Goal: Book appointment/travel/reservation

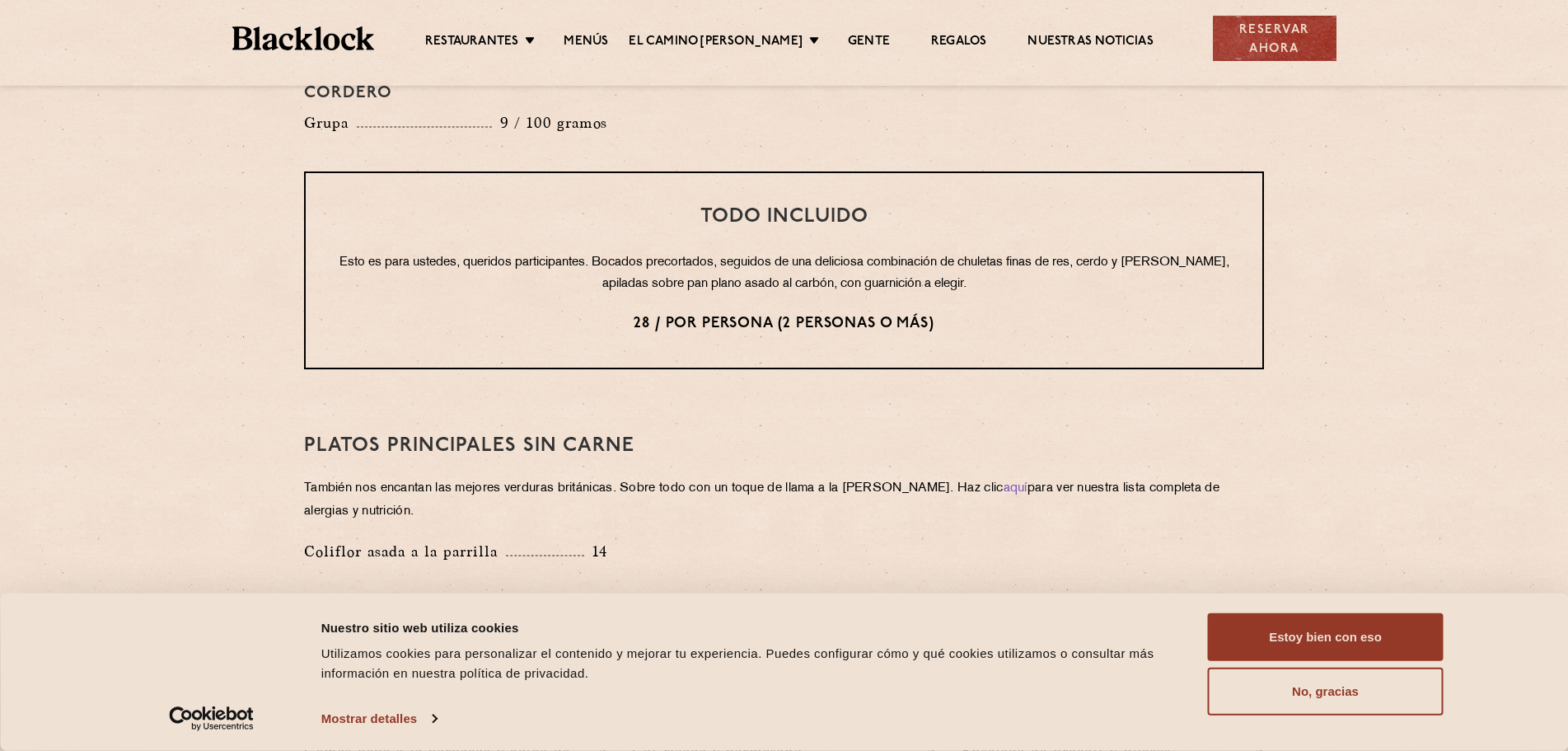
scroll to position [2143, 0]
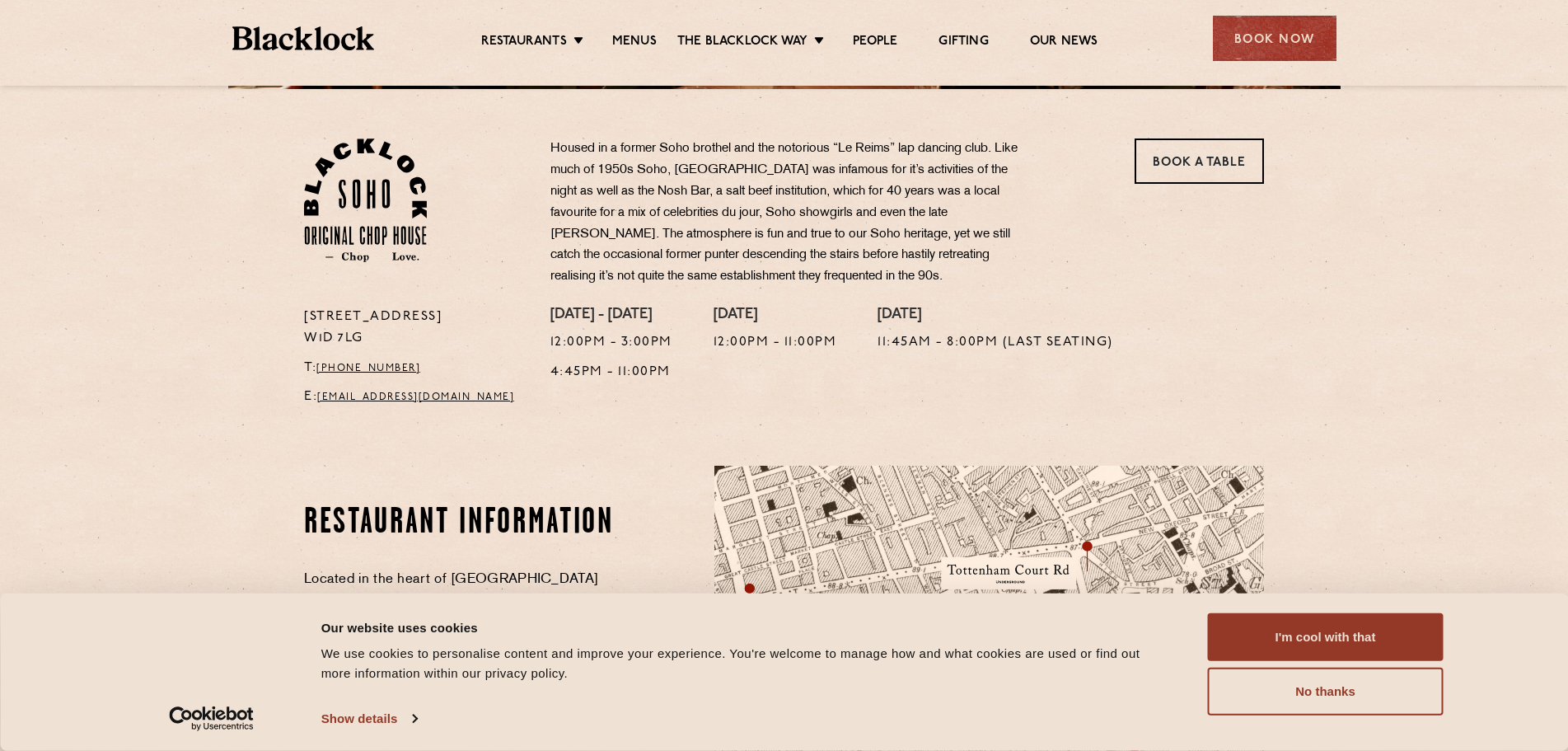
scroll to position [577, 0]
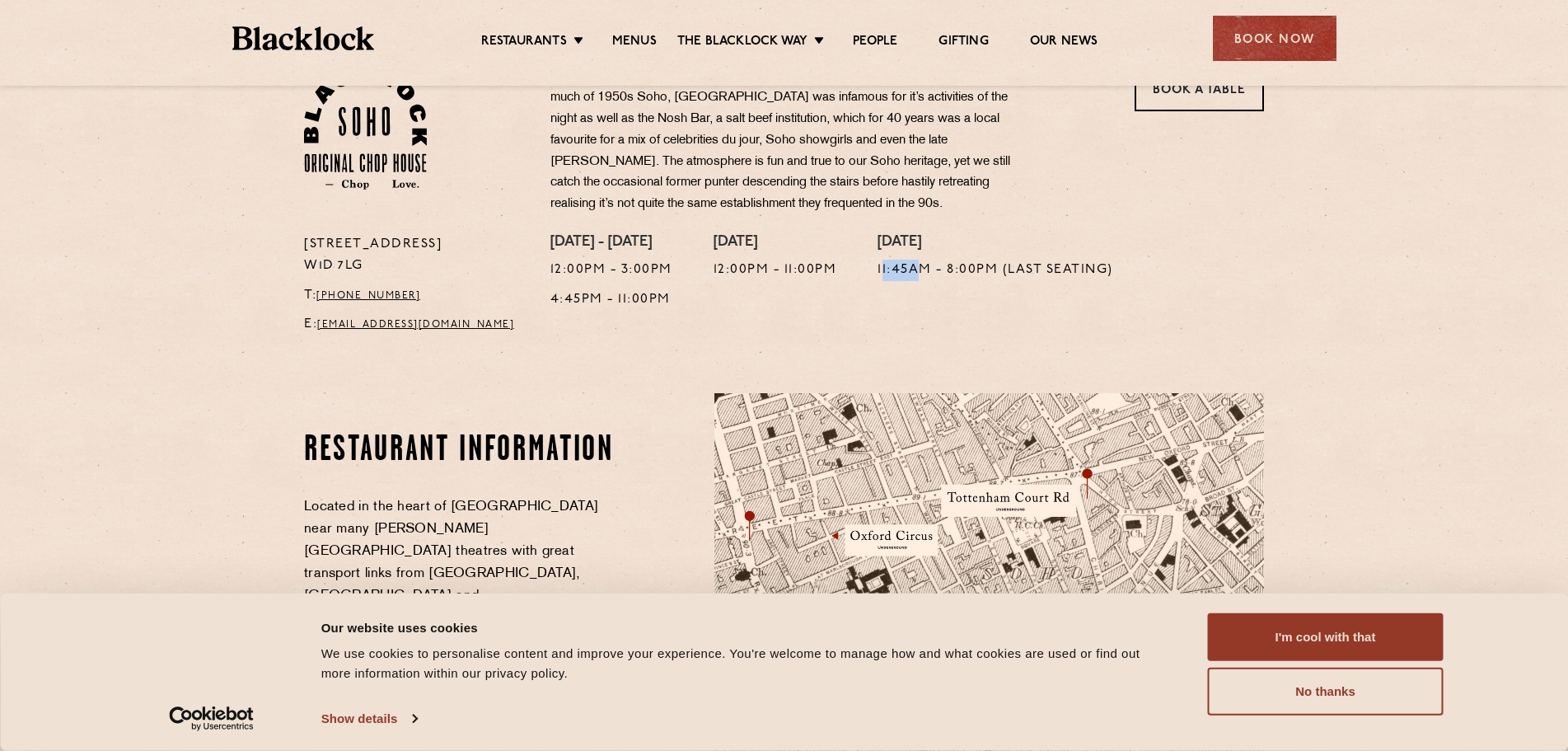
drag, startPoint x: 885, startPoint y: 256, endPoint x: 925, endPoint y: 257, distance: 40.0
click at [927, 260] on p "11:45am - 8:00pm (Last seating)" at bounding box center [996, 270] width 236 height 21
drag, startPoint x: 720, startPoint y: 255, endPoint x: 839, endPoint y: 259, distance: 119.1
click at [837, 260] on p "12:00pm - 11:00pm" at bounding box center [775, 270] width 123 height 21
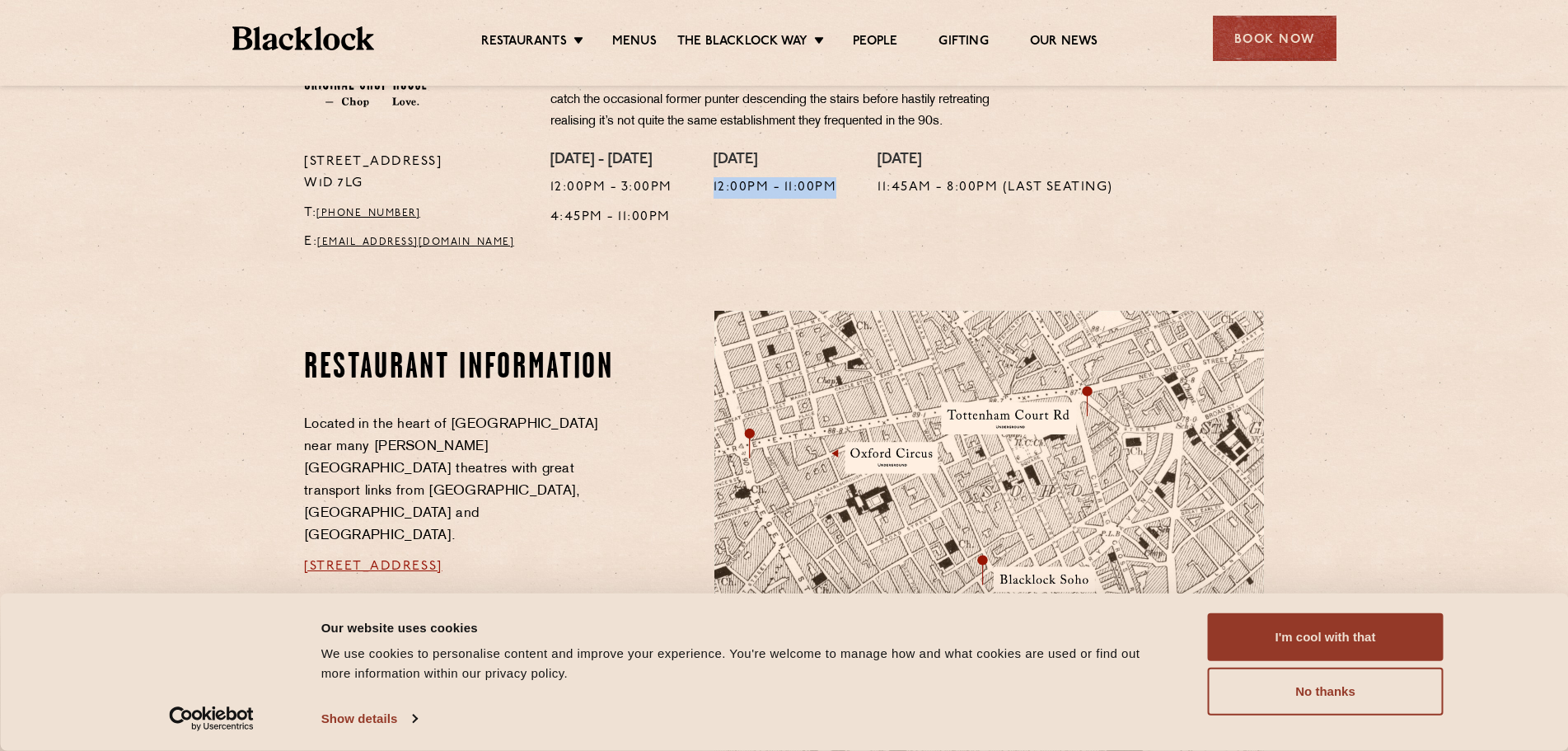
scroll to position [907, 0]
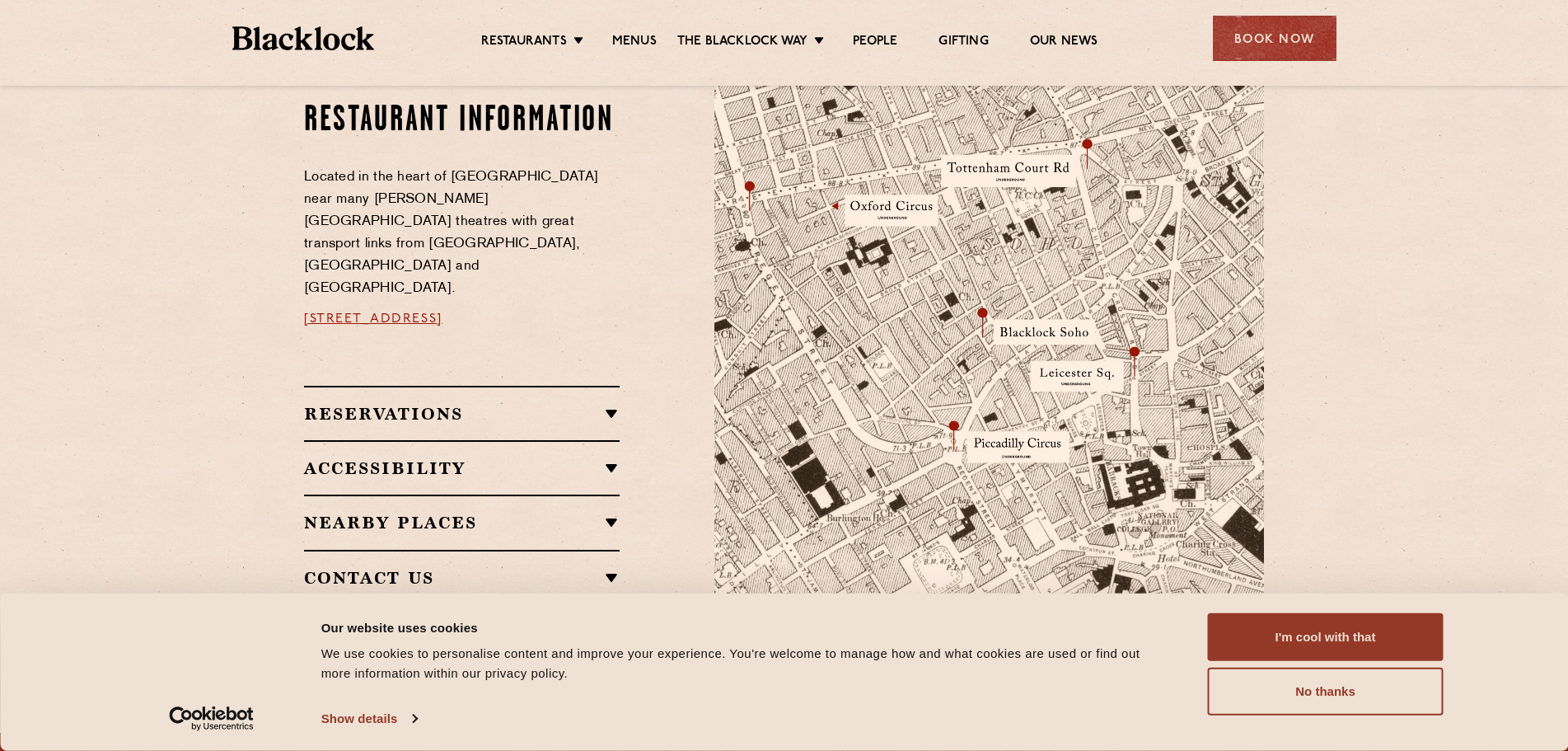
click at [517, 404] on h2 "Reservations" at bounding box center [462, 414] width 315 height 20
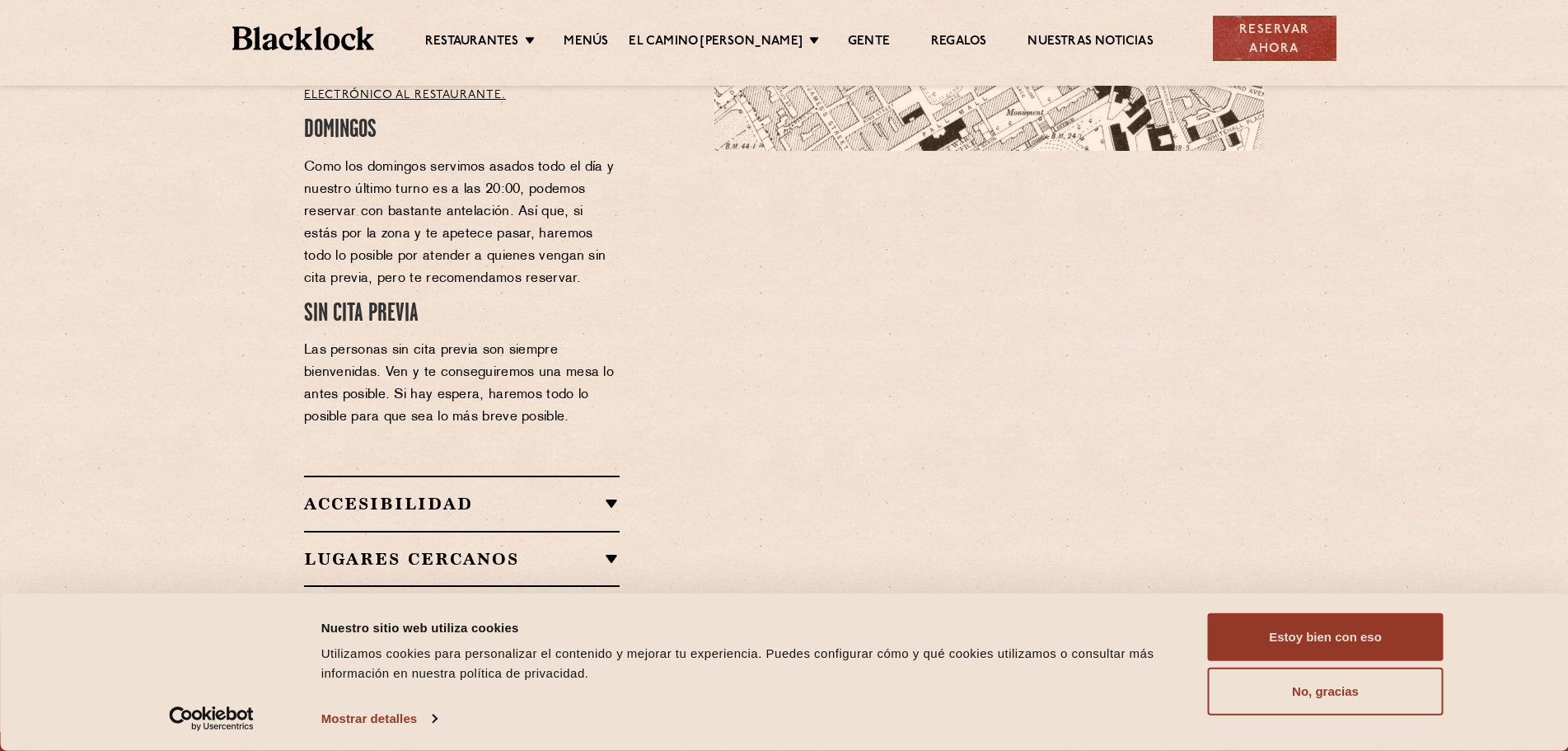
scroll to position [1504, 0]
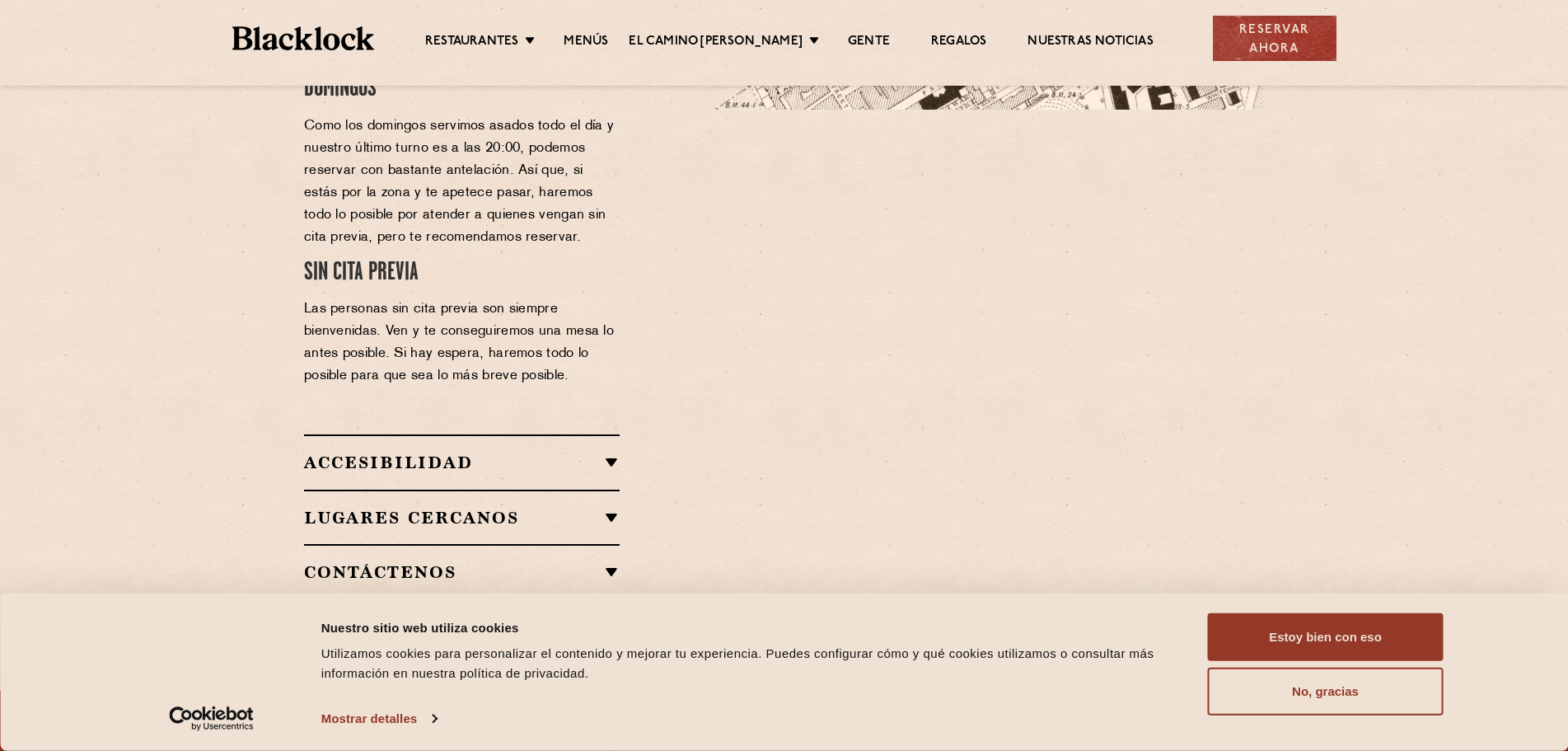
click at [571, 489] on div "Lugares cercanos Piccadilly Circus Oxford Circus Leicester Square Tottenham Cou…" at bounding box center [462, 516] width 315 height 54
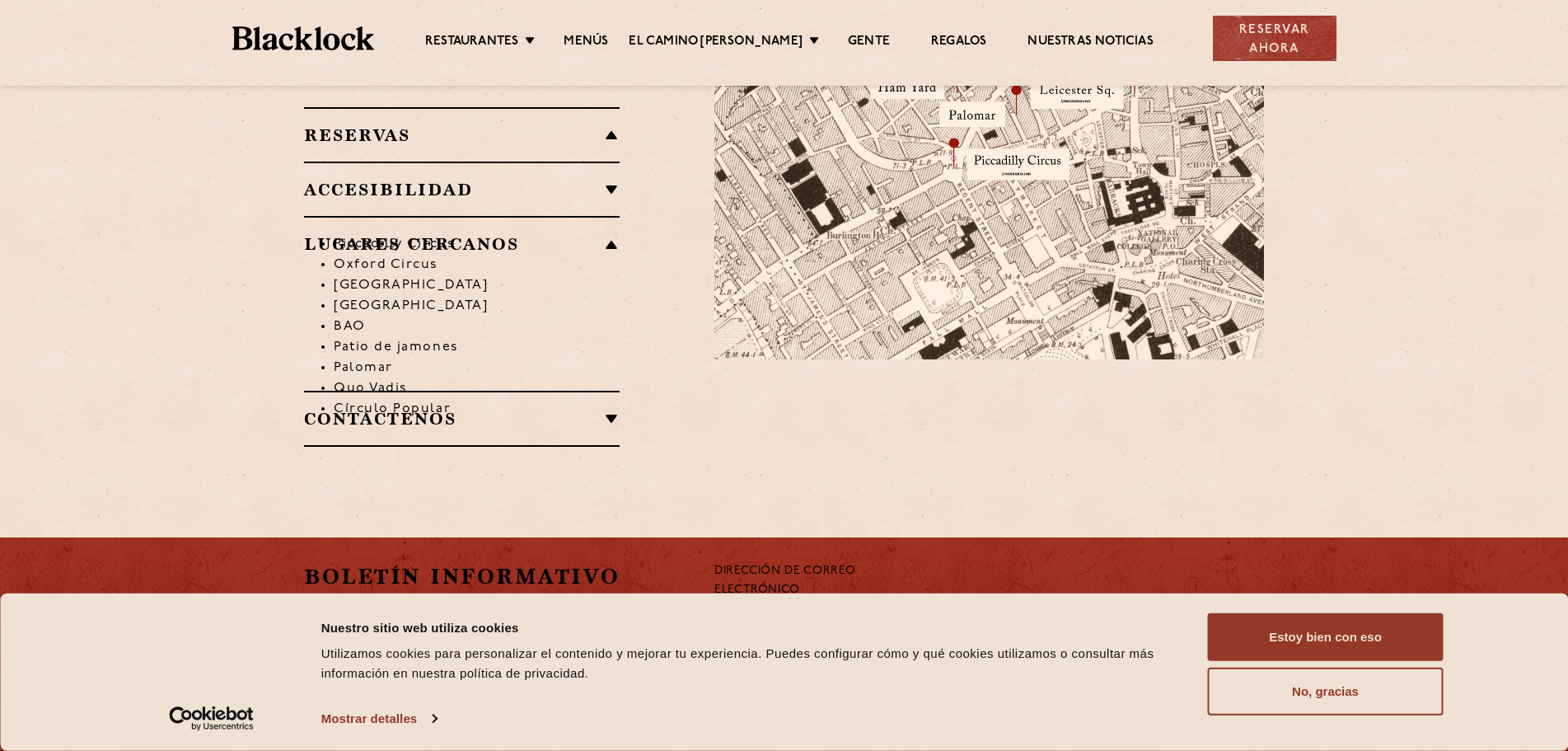
scroll to position [1214, 0]
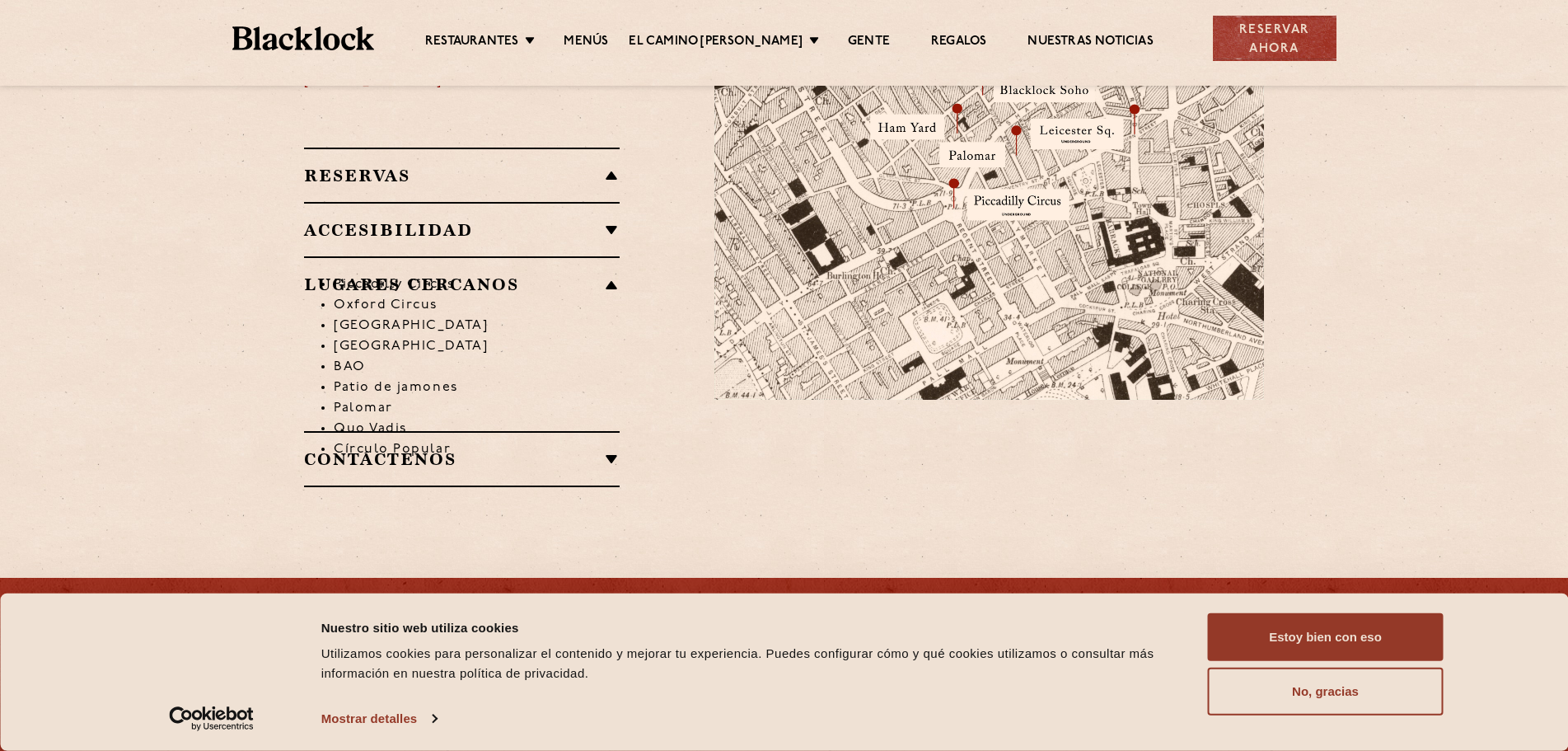
click at [571, 274] on li "Piccadilly Circus" at bounding box center [476, 284] width 286 height 21
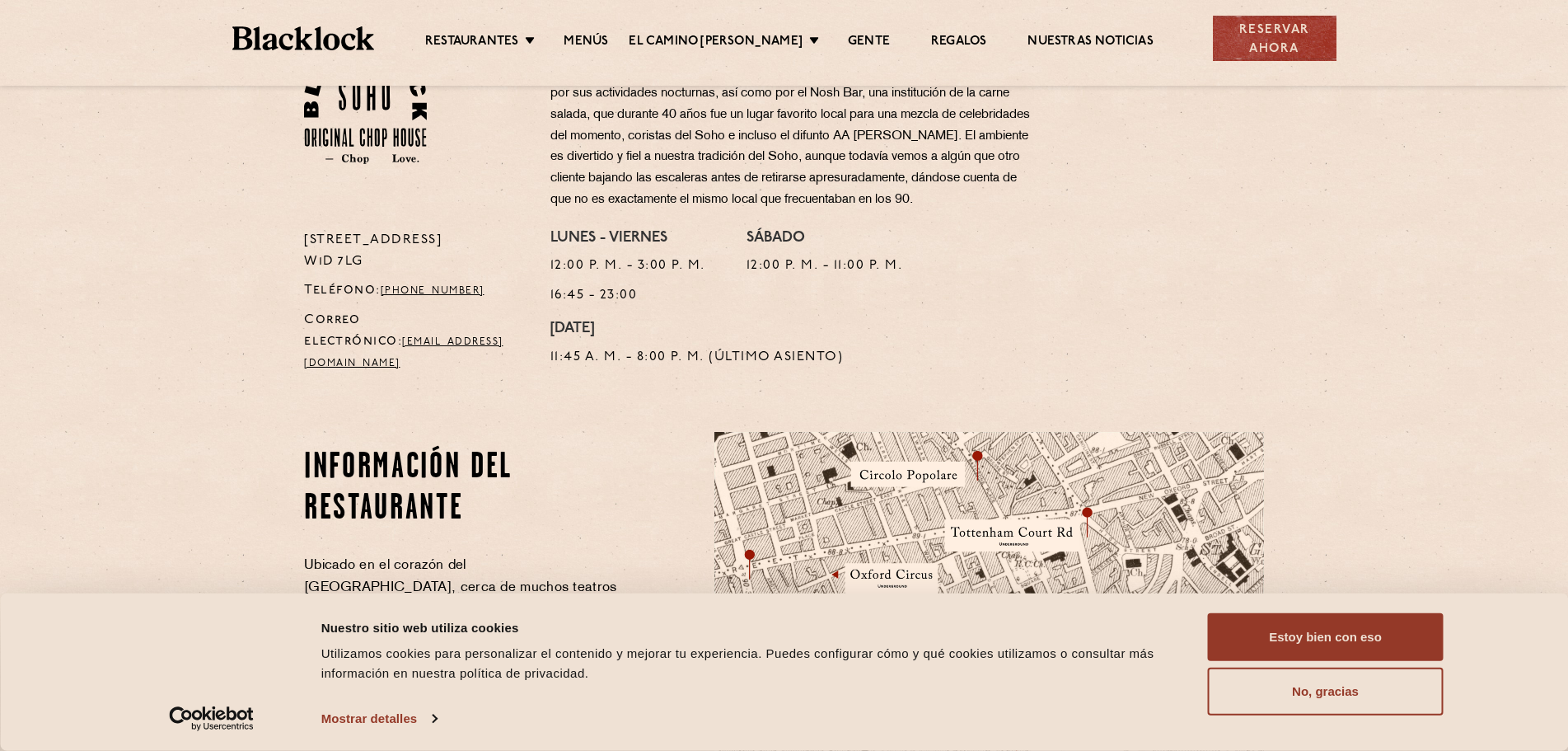
scroll to position [554, 0]
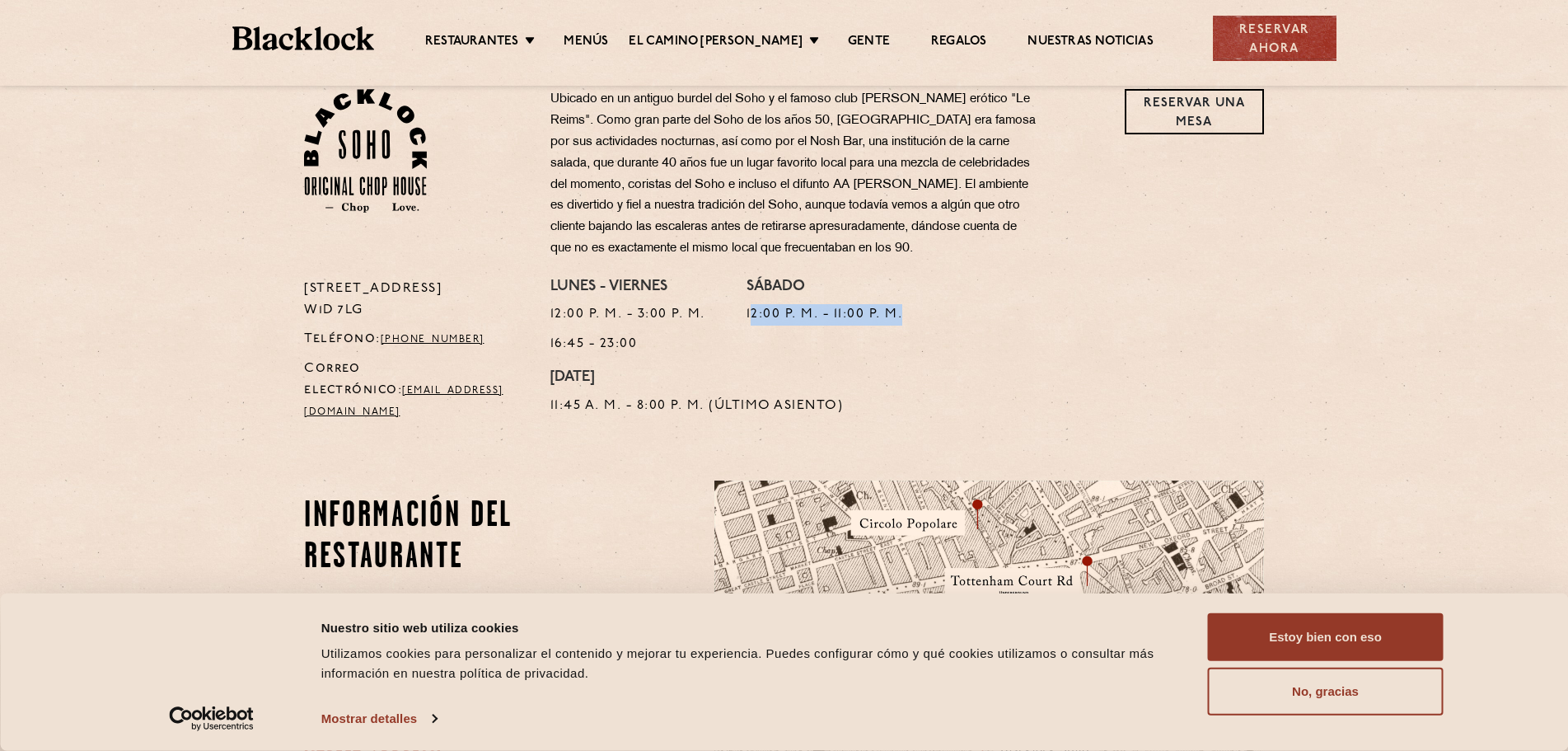
drag, startPoint x: 753, startPoint y: 306, endPoint x: 904, endPoint y: 314, distance: 151.2
click at [903, 314] on p "12:00 p. m. - 11:00 p. m." at bounding box center [825, 315] width 156 height 21
click at [743, 300] on div "Lunes - Viernes 12:00 p. m. - 3:00 p. m. 16:45 - 23:00 Sábado 12:00 p. m. - 11:…" at bounding box center [908, 355] width 739 height 153
drag, startPoint x: 548, startPoint y: 383, endPoint x: 699, endPoint y: 387, distance: 151.1
click at [699, 387] on div "Lunes - Viernes 12:00 p. m. - 3:00 p. m. 16:45 - 23:00 Sábado 12:00 p. m. - 11:…" at bounding box center [908, 355] width 739 height 153
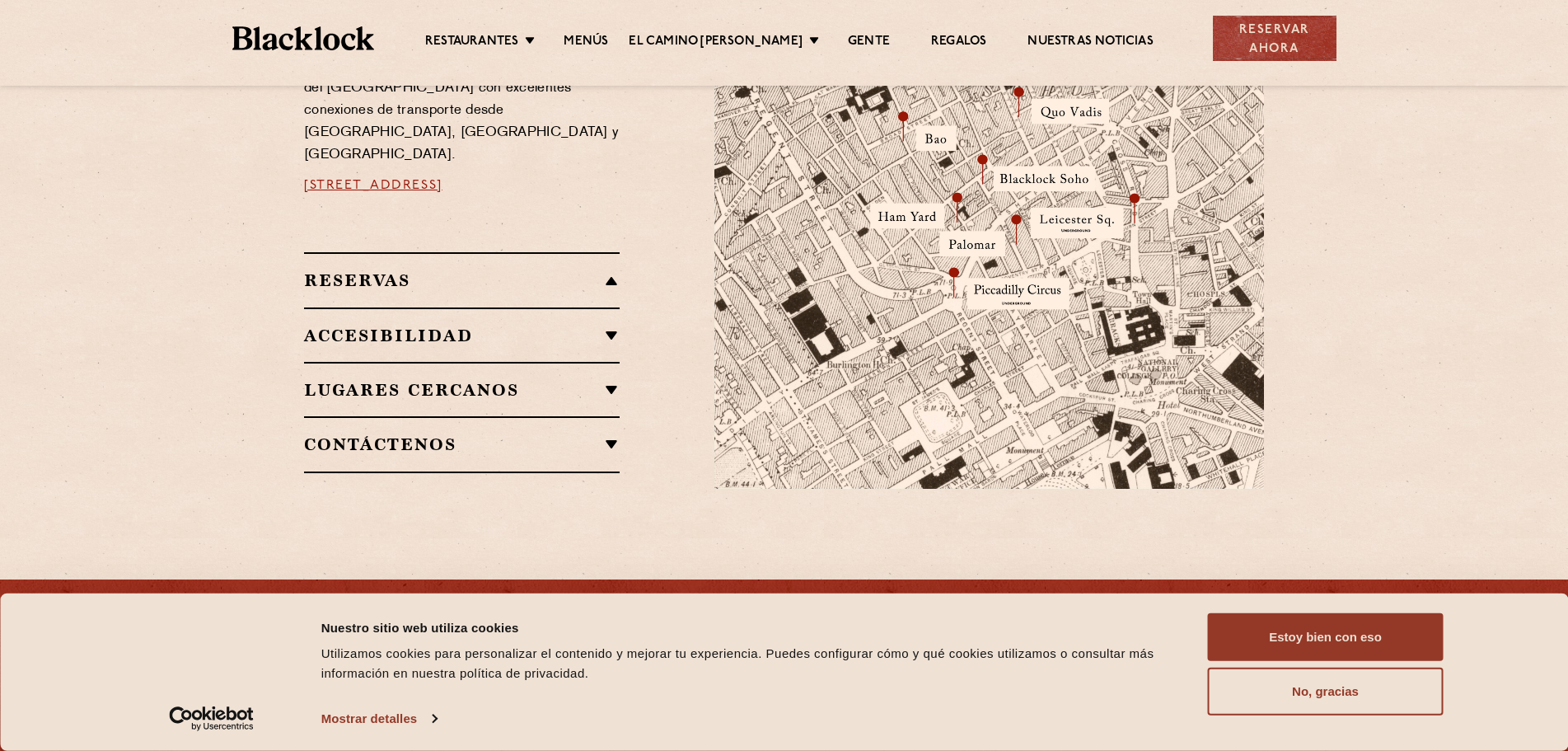
scroll to position [1132, 0]
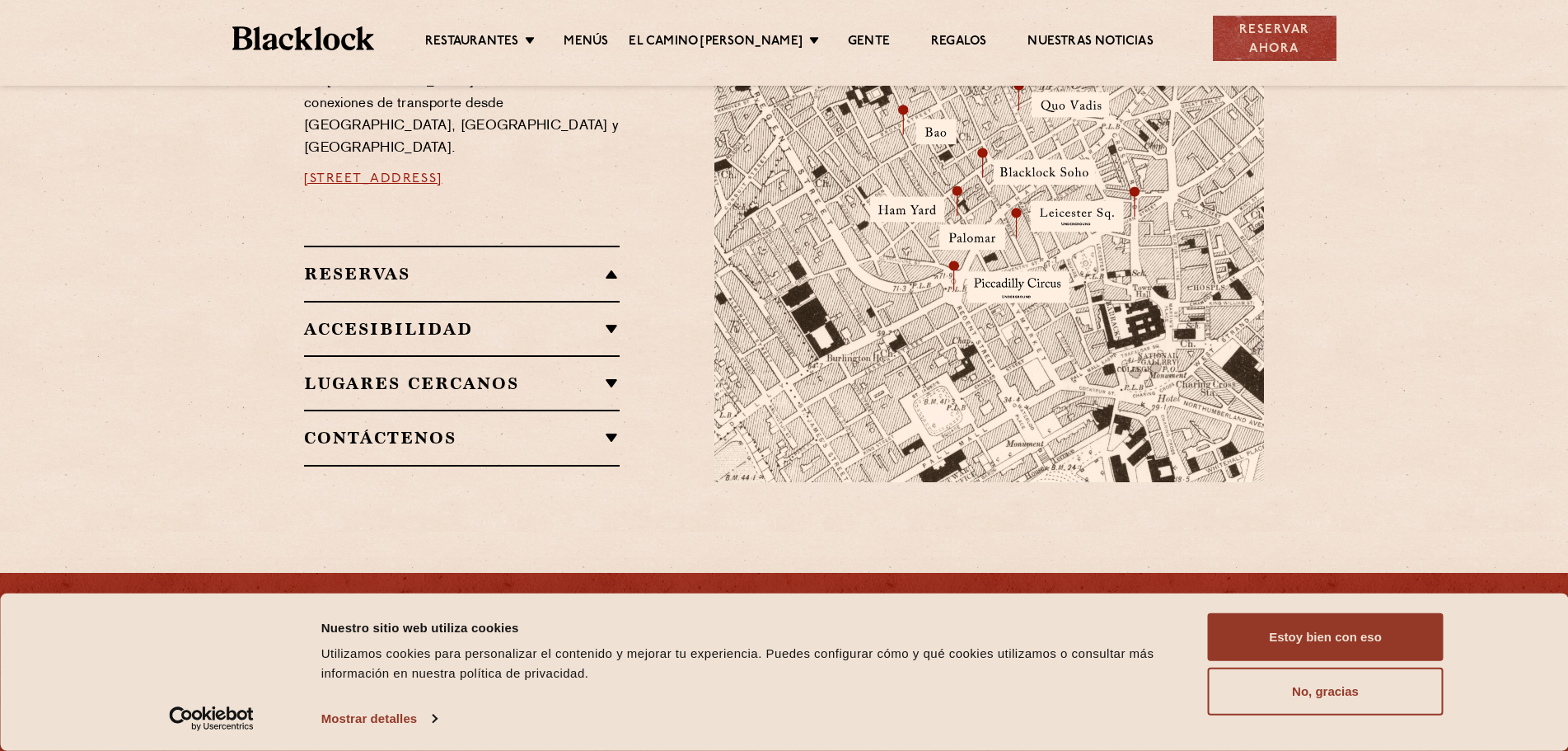
click at [615, 263] on h2 "Reservas" at bounding box center [462, 274] width 315 height 20
click at [607, 246] on div "Reservas RESERVAS Aceptamos reservas en Soho y siempre dejamos algunas mesas li…" at bounding box center [462, 273] width 315 height 54
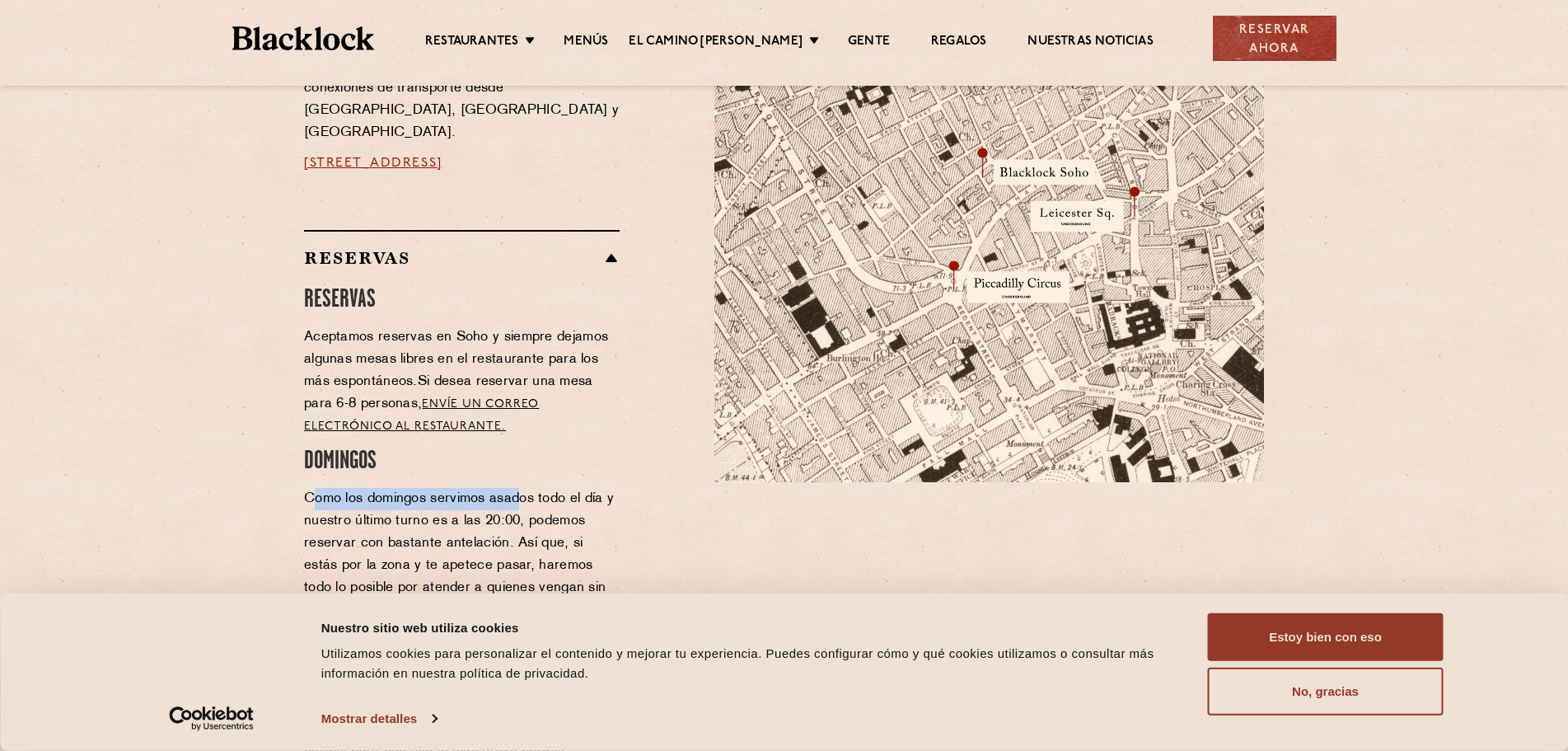
drag, startPoint x: 315, startPoint y: 429, endPoint x: 518, endPoint y: 422, distance: 203.1
click at [518, 492] on font "Como los domingos servimos asados ​​todo el día y nuestro último turno es a las…" at bounding box center [459, 554] width 310 height 124
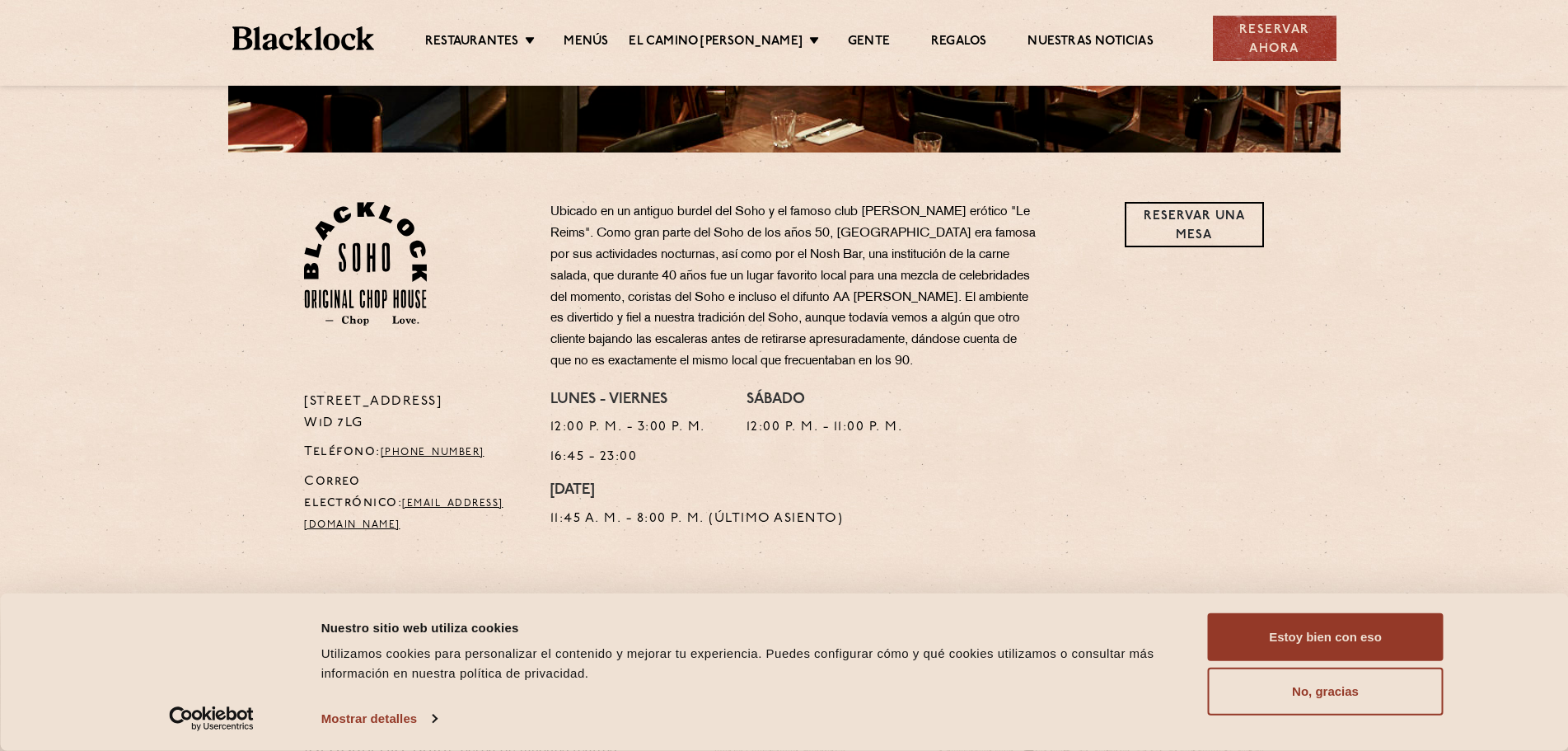
scroll to position [224, 0]
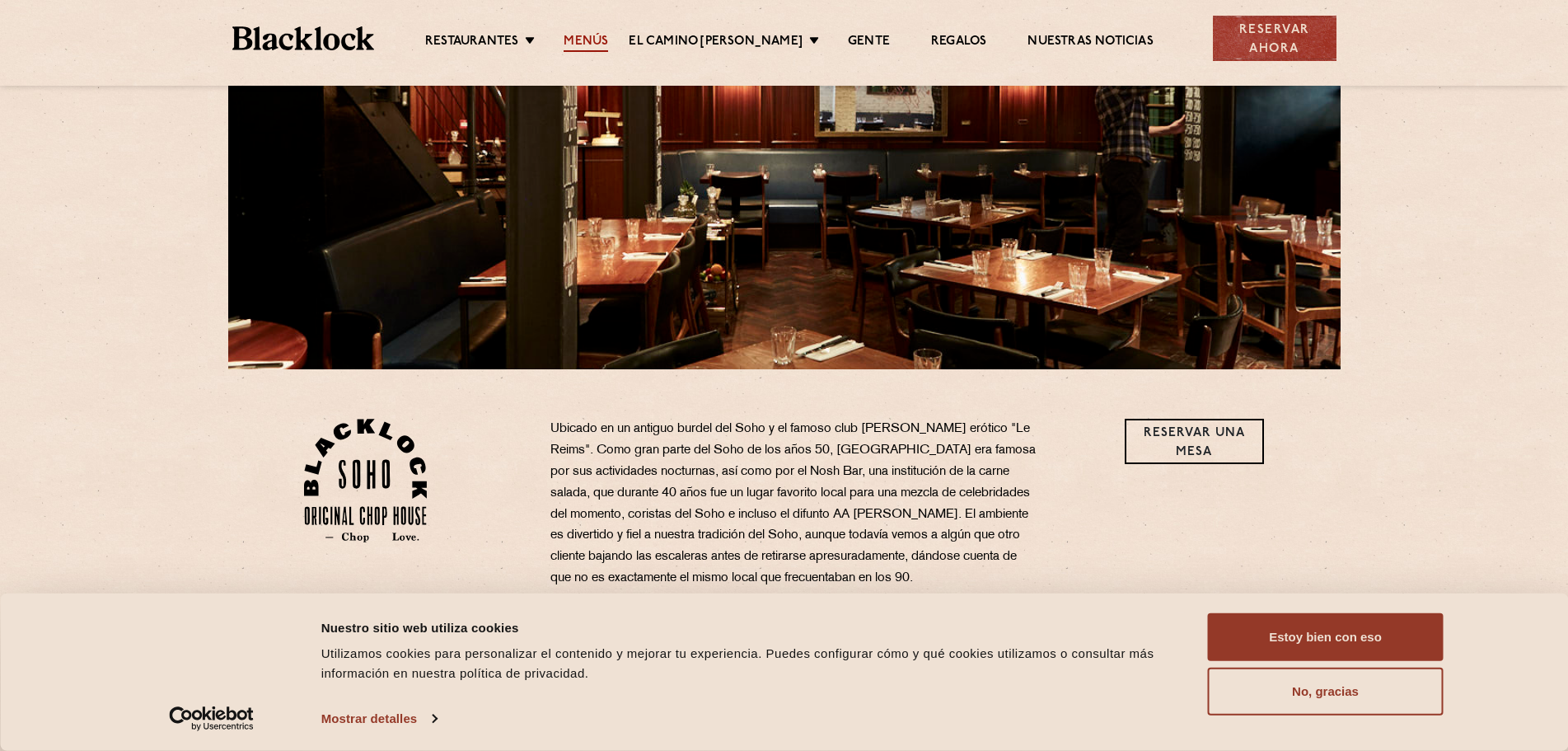
click at [589, 40] on font "Menús" at bounding box center [586, 42] width 45 height 13
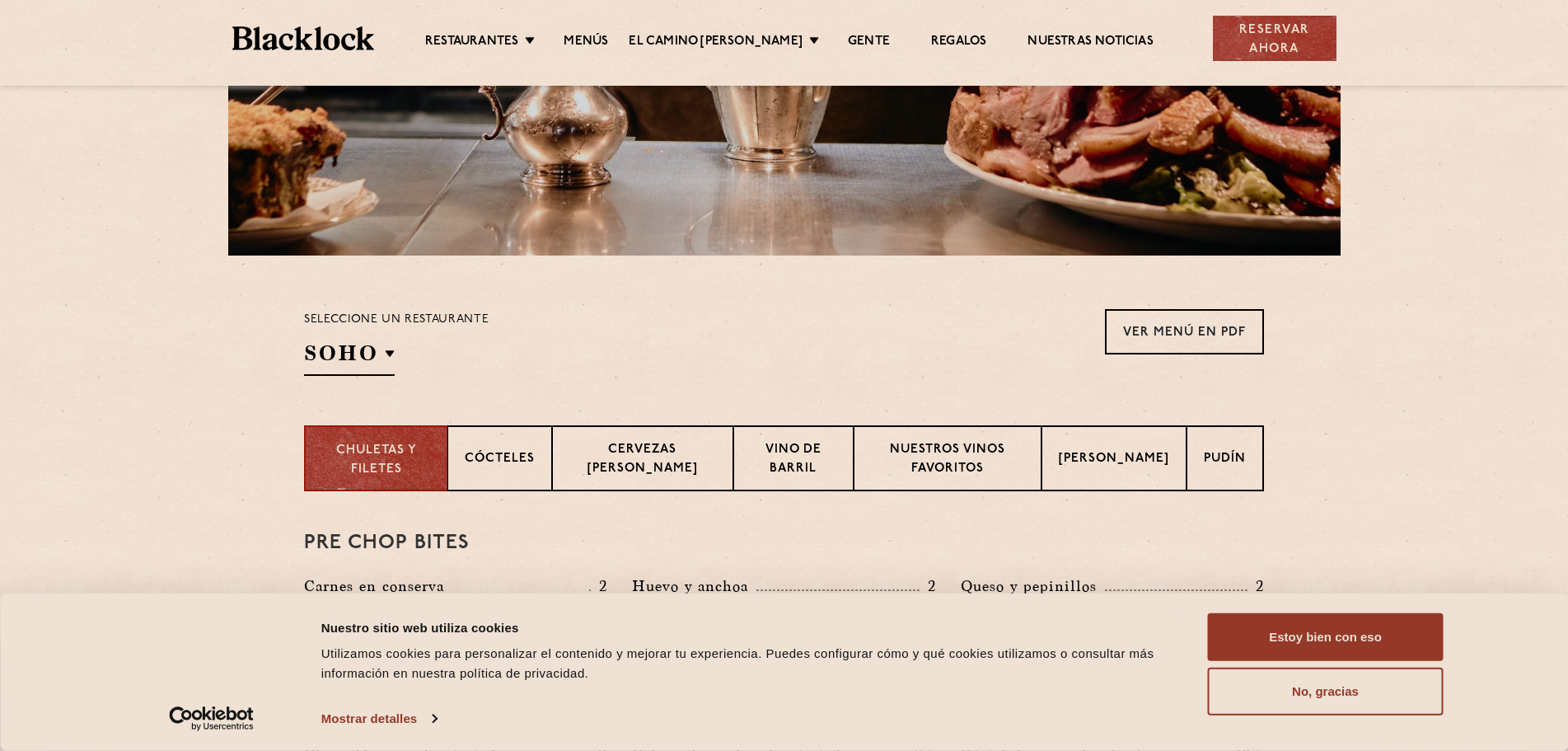
scroll to position [330, 0]
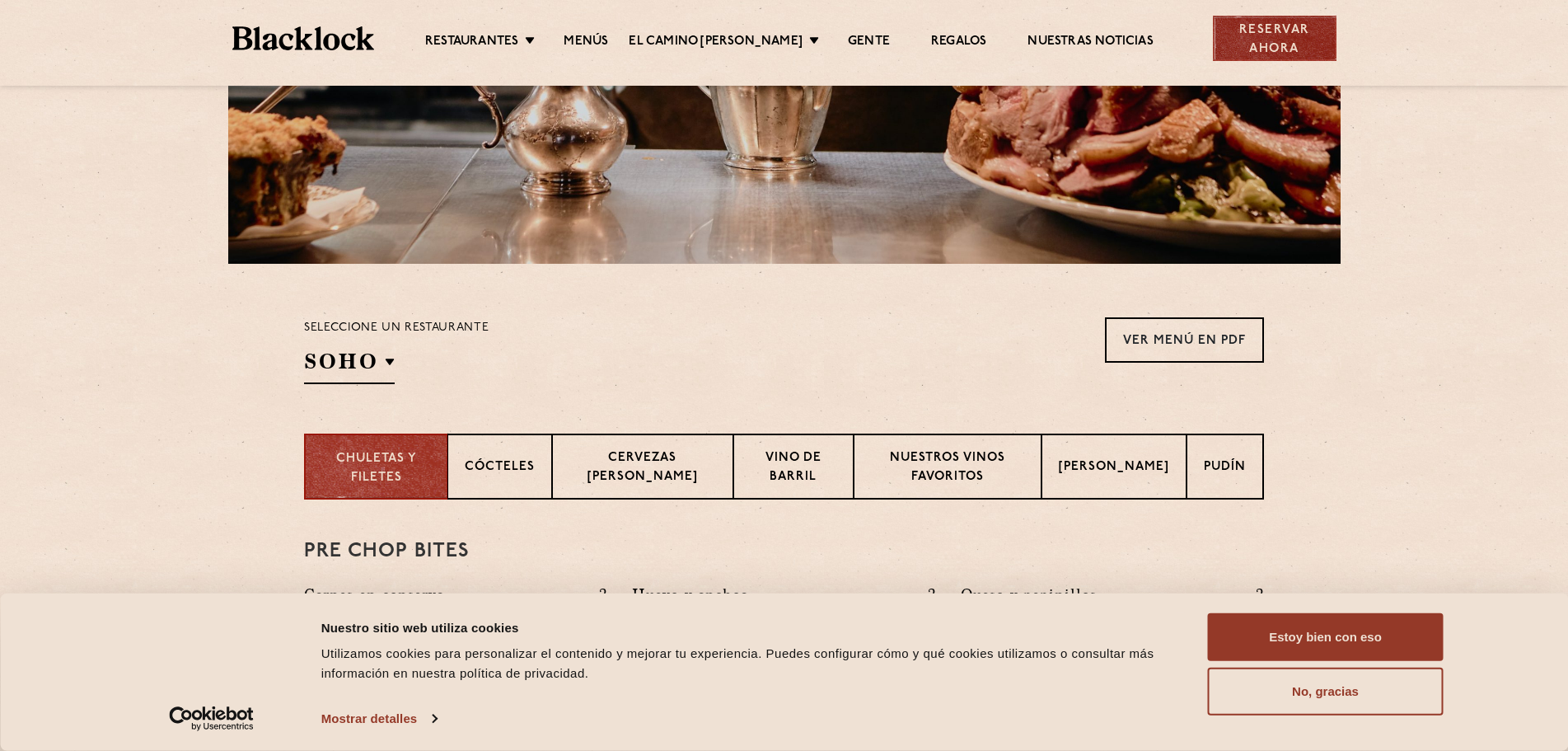
click at [1303, 41] on font "Reservar ahora" at bounding box center [1275, 40] width 88 height 38
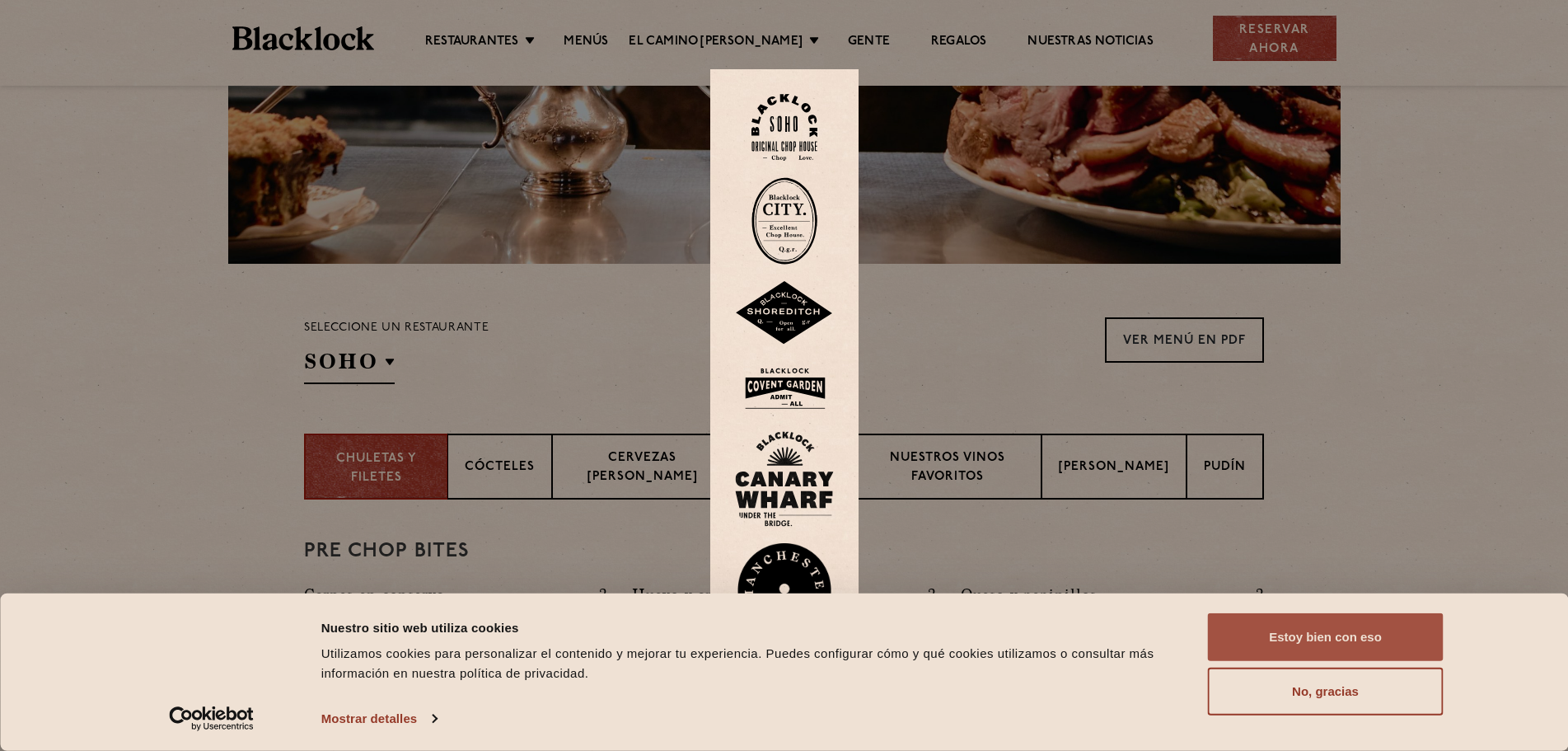
click at [1264, 628] on button "Estoy bien con eso" at bounding box center [1326, 638] width 236 height 48
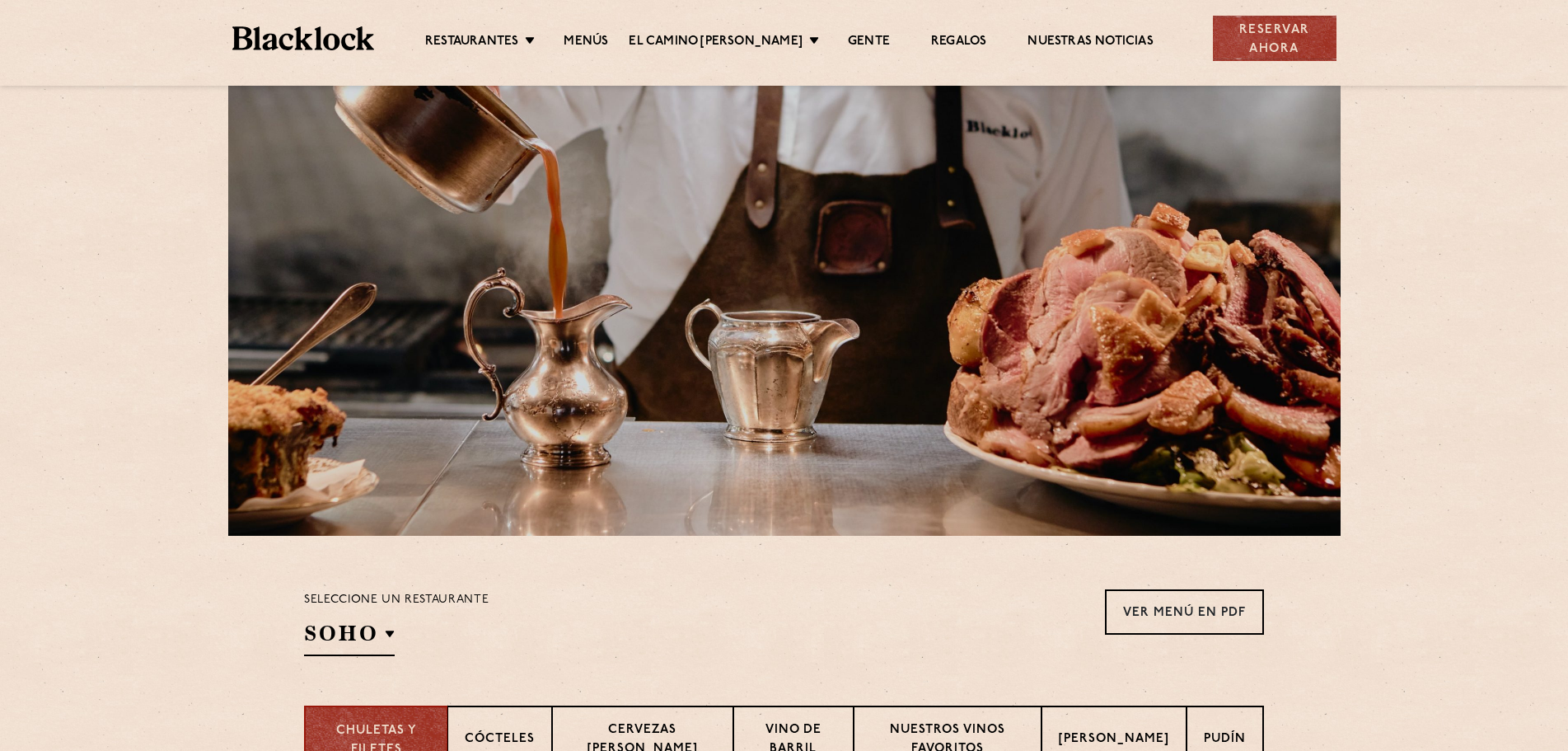
scroll to position [0, 0]
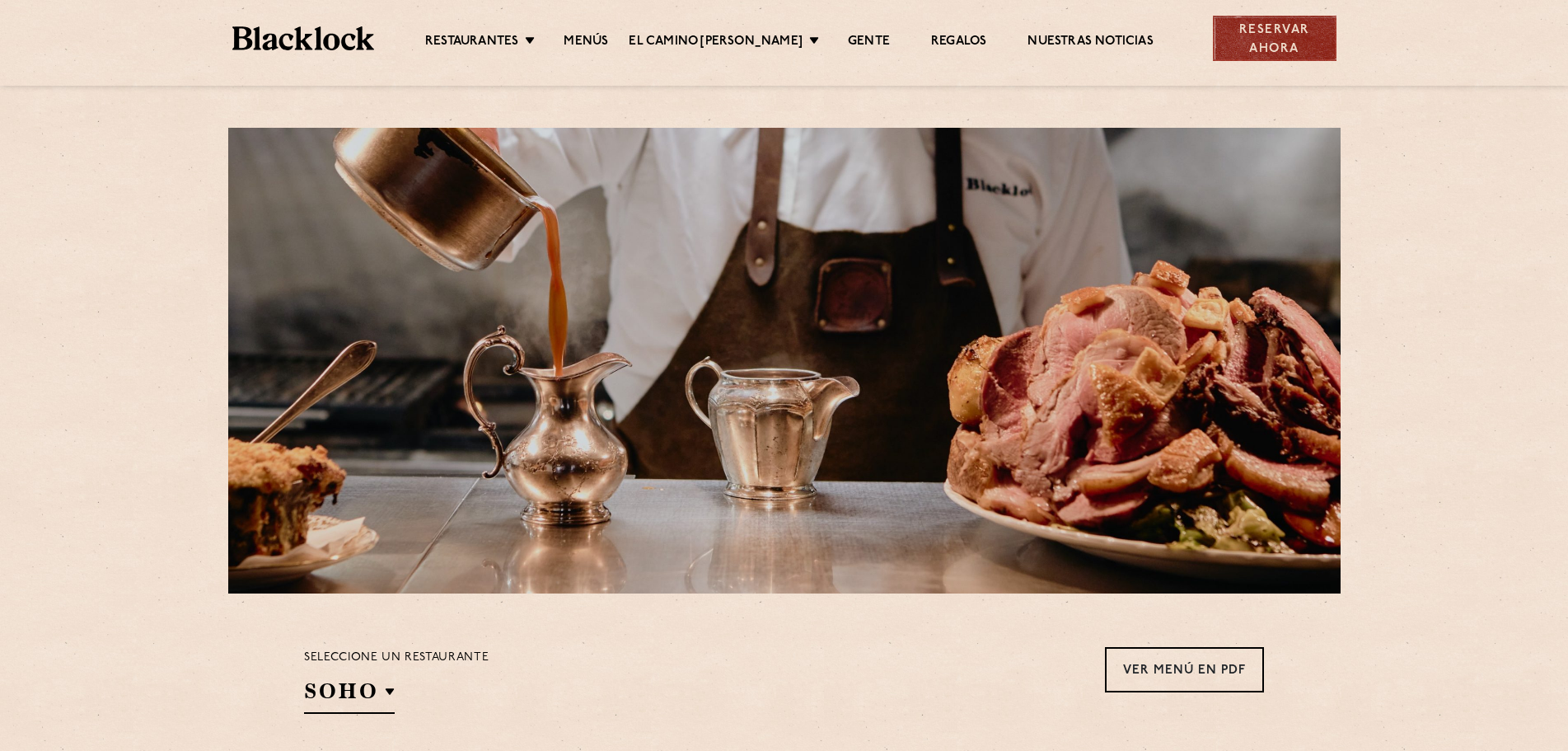
click at [1263, 47] on font "Reservar ahora" at bounding box center [1275, 39] width 71 height 31
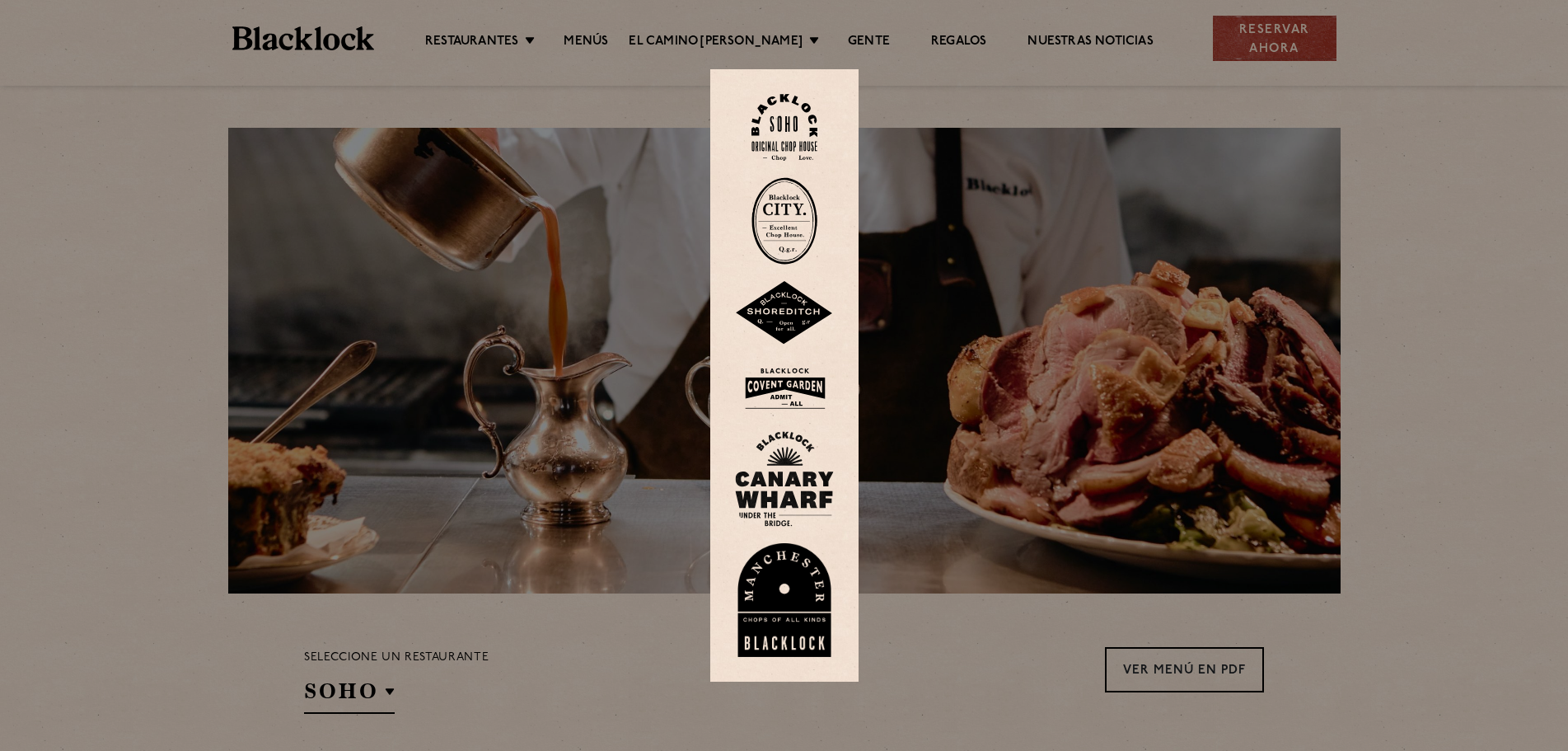
click at [586, 263] on div at bounding box center [784, 375] width 1568 height 751
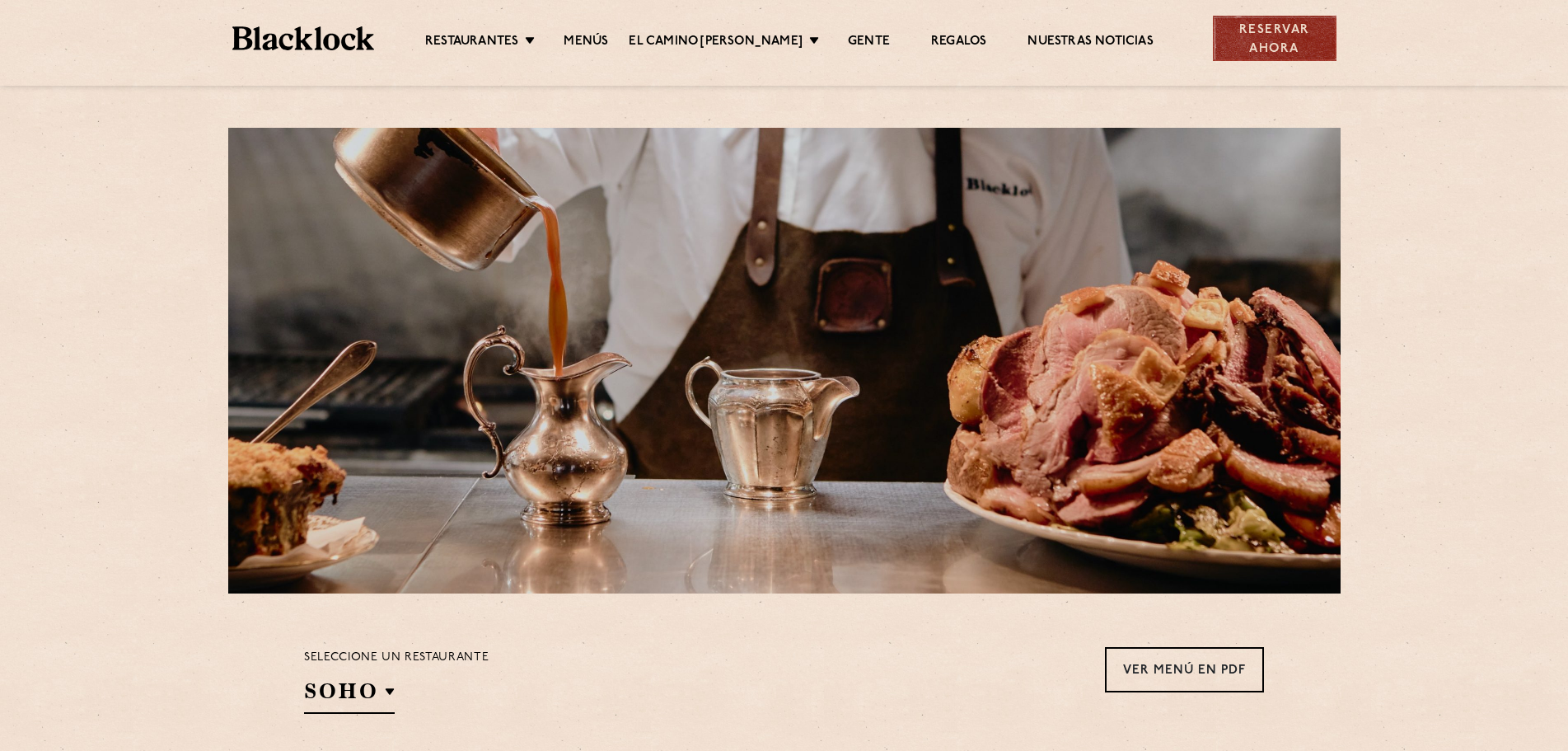
click at [1274, 49] on font "Reservar ahora" at bounding box center [1275, 39] width 71 height 31
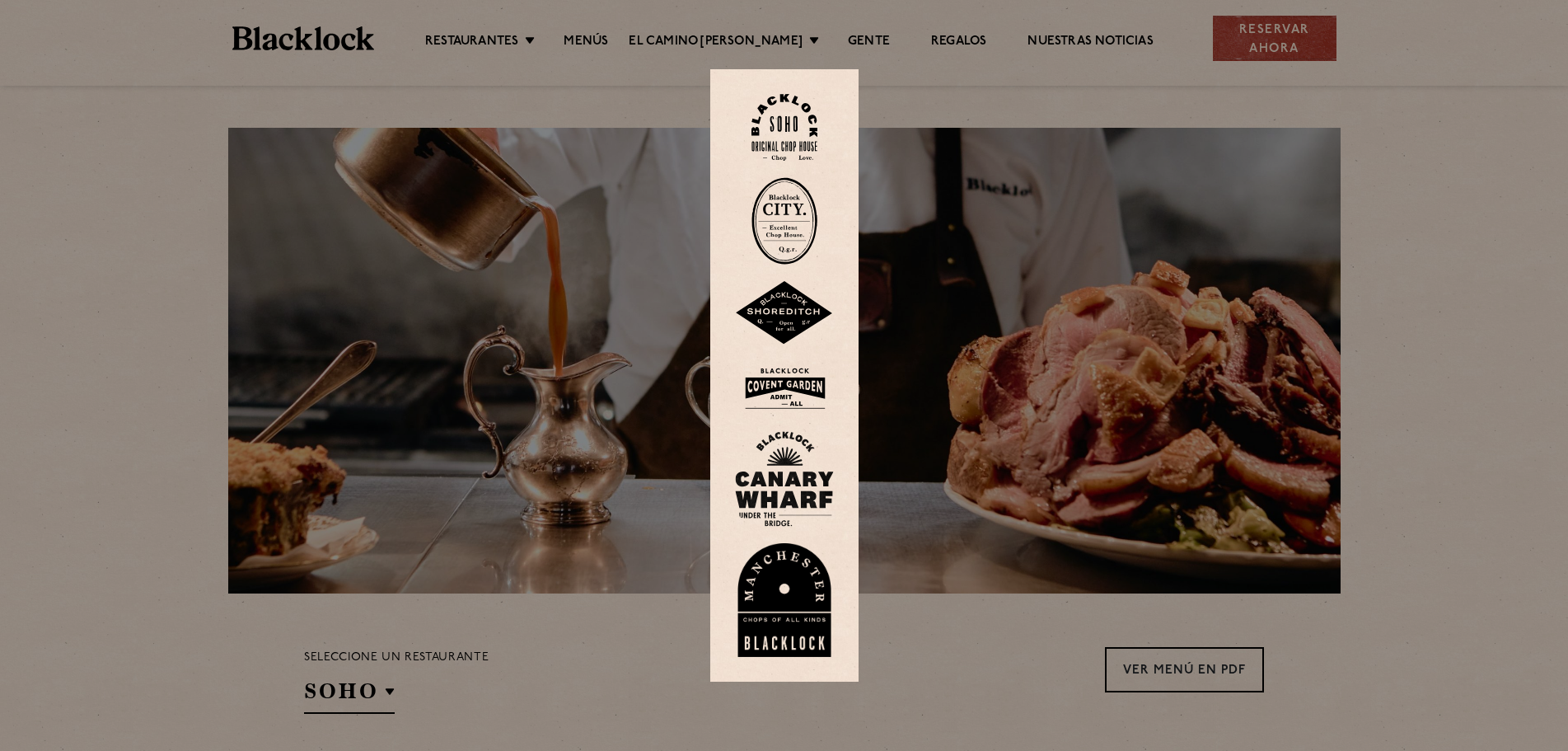
click at [229, 337] on div at bounding box center [784, 375] width 1568 height 751
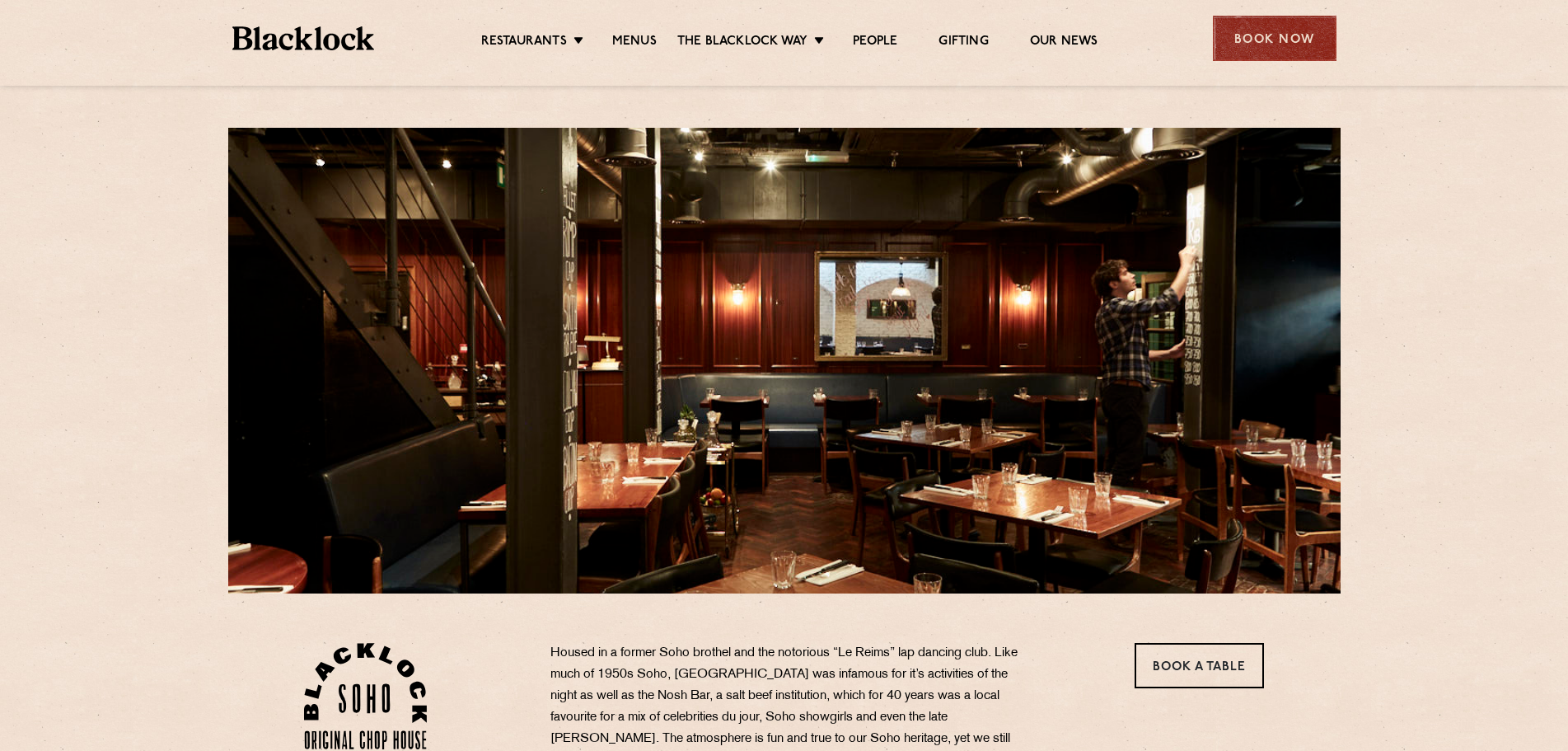
click at [1250, 39] on div "Book Now" at bounding box center [1275, 38] width 123 height 46
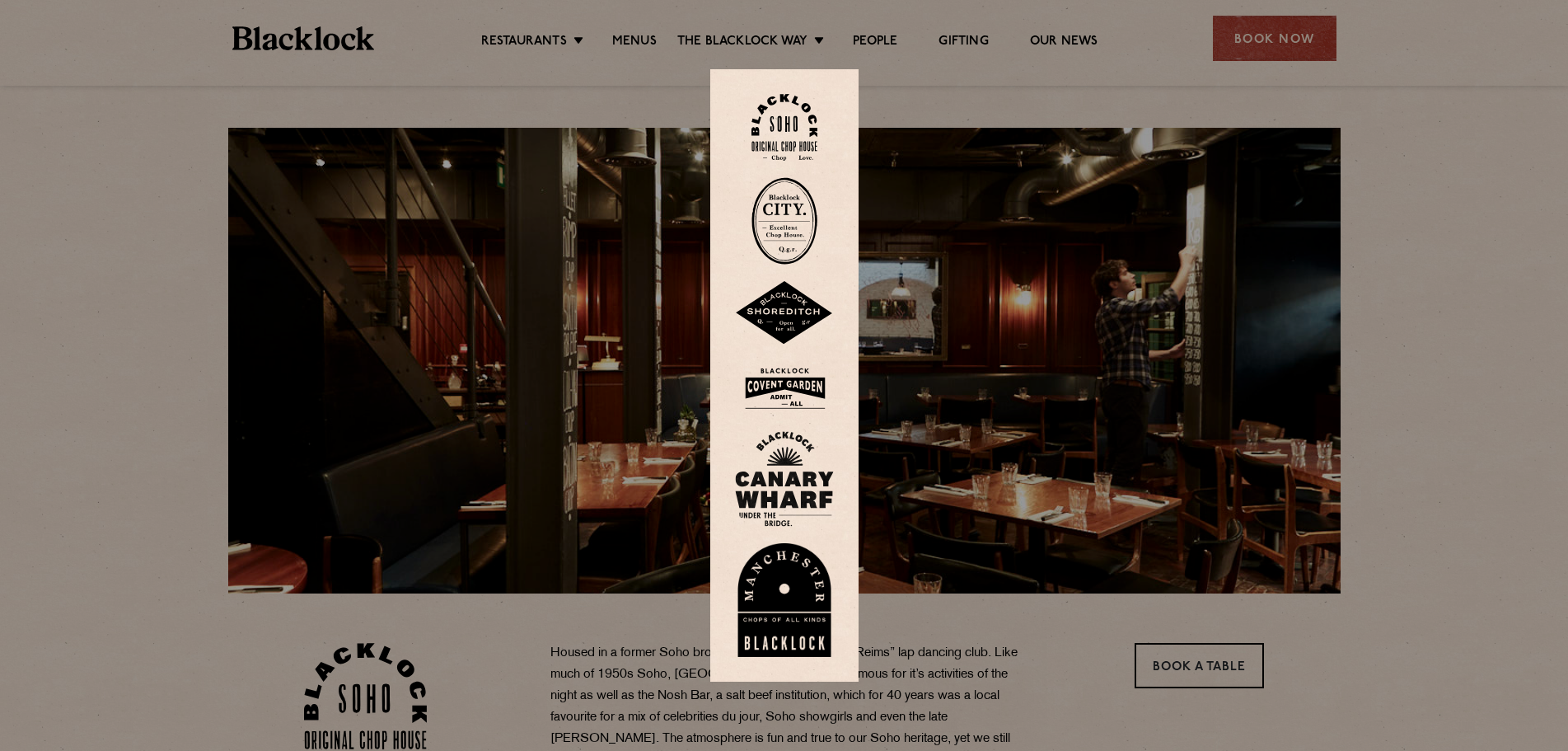
click at [791, 133] on img at bounding box center [784, 127] width 66 height 67
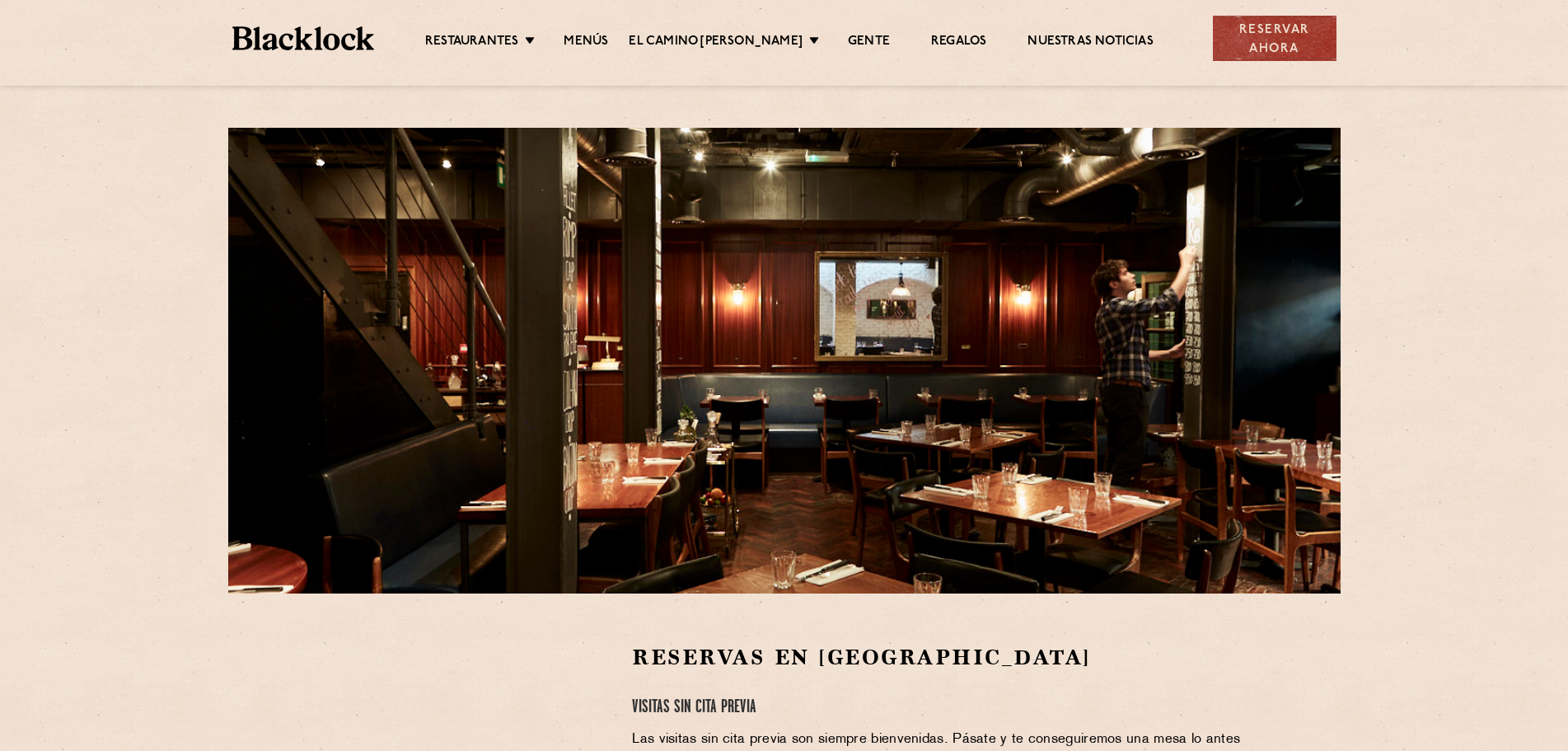
click at [1138, 80] on div at bounding box center [784, 80] width 1154 height 13
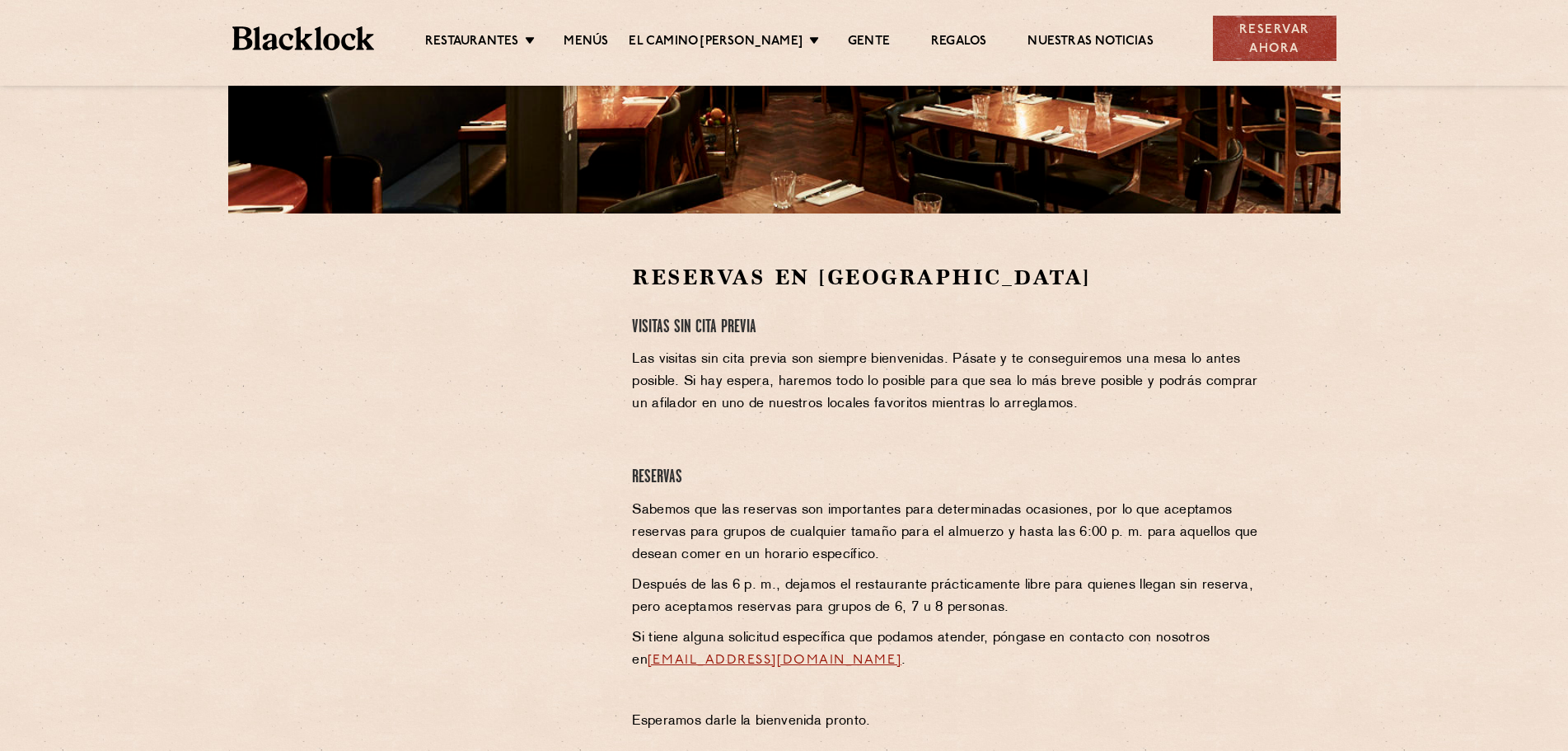
scroll to position [577, 0]
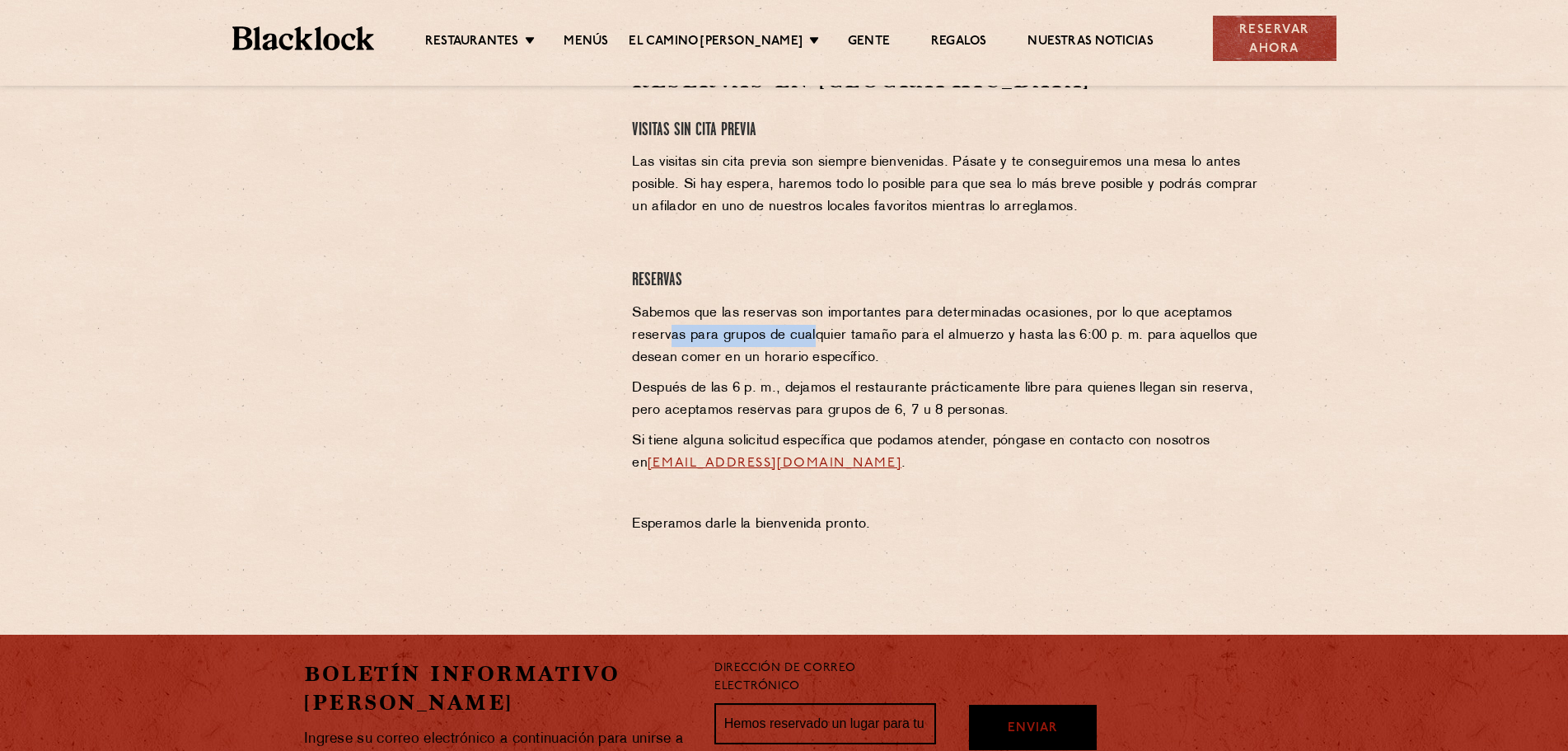
drag, startPoint x: 668, startPoint y: 330, endPoint x: 812, endPoint y: 338, distance: 144.2
click at [812, 338] on p "Sabemos que las reservas son importantes para determinadas ocasiones, por lo qu…" at bounding box center [947, 336] width 632 height 67
click at [805, 337] on font "Sabemos que las reservas son importantes para determinadas ocasiones, por lo qu…" at bounding box center [944, 335] width 625 height 58
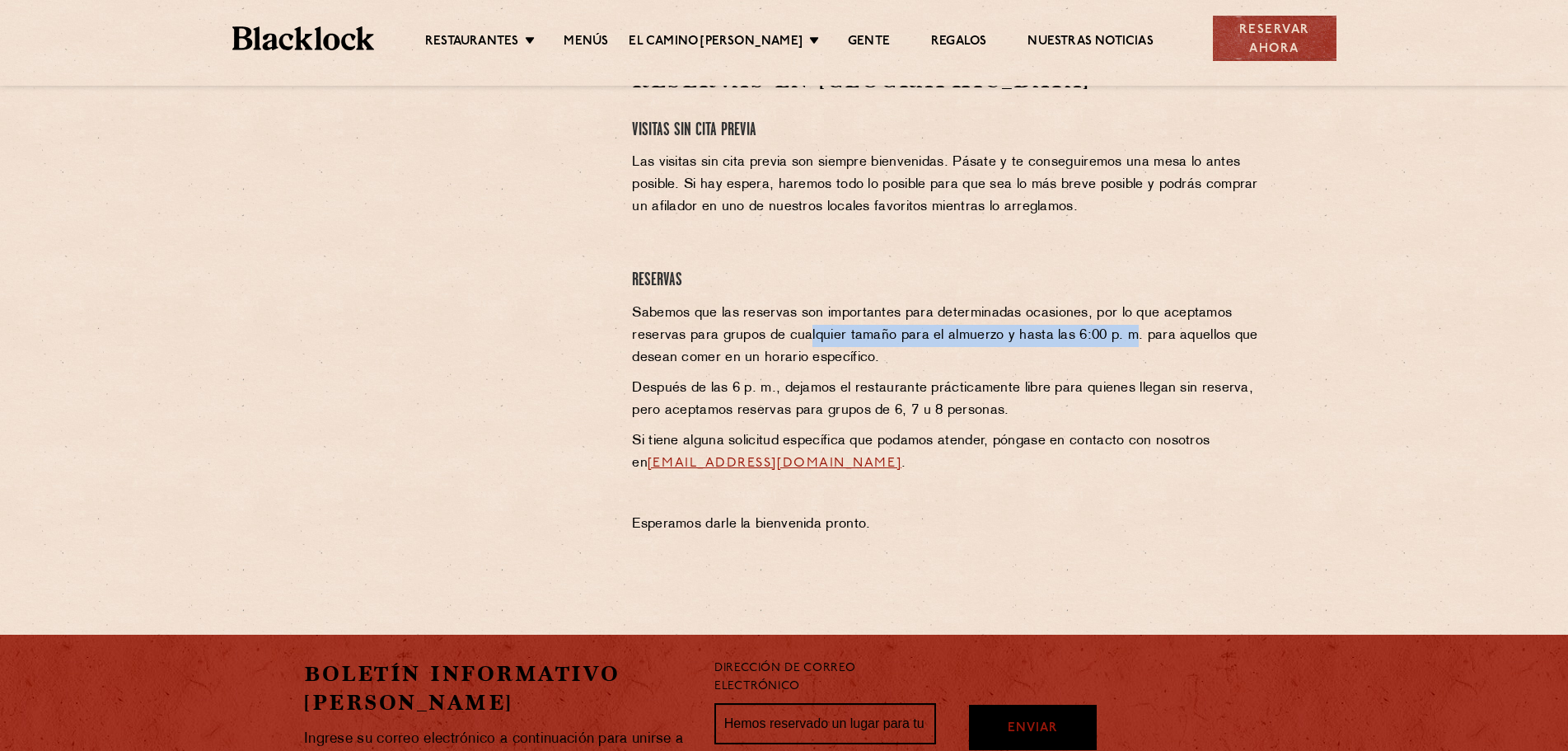
drag, startPoint x: 819, startPoint y: 333, endPoint x: 1148, endPoint y: 328, distance: 329.0
click at [1132, 327] on font "Sabemos que las reservas son importantes para determinadas ocasiones, por lo qu…" at bounding box center [944, 335] width 625 height 58
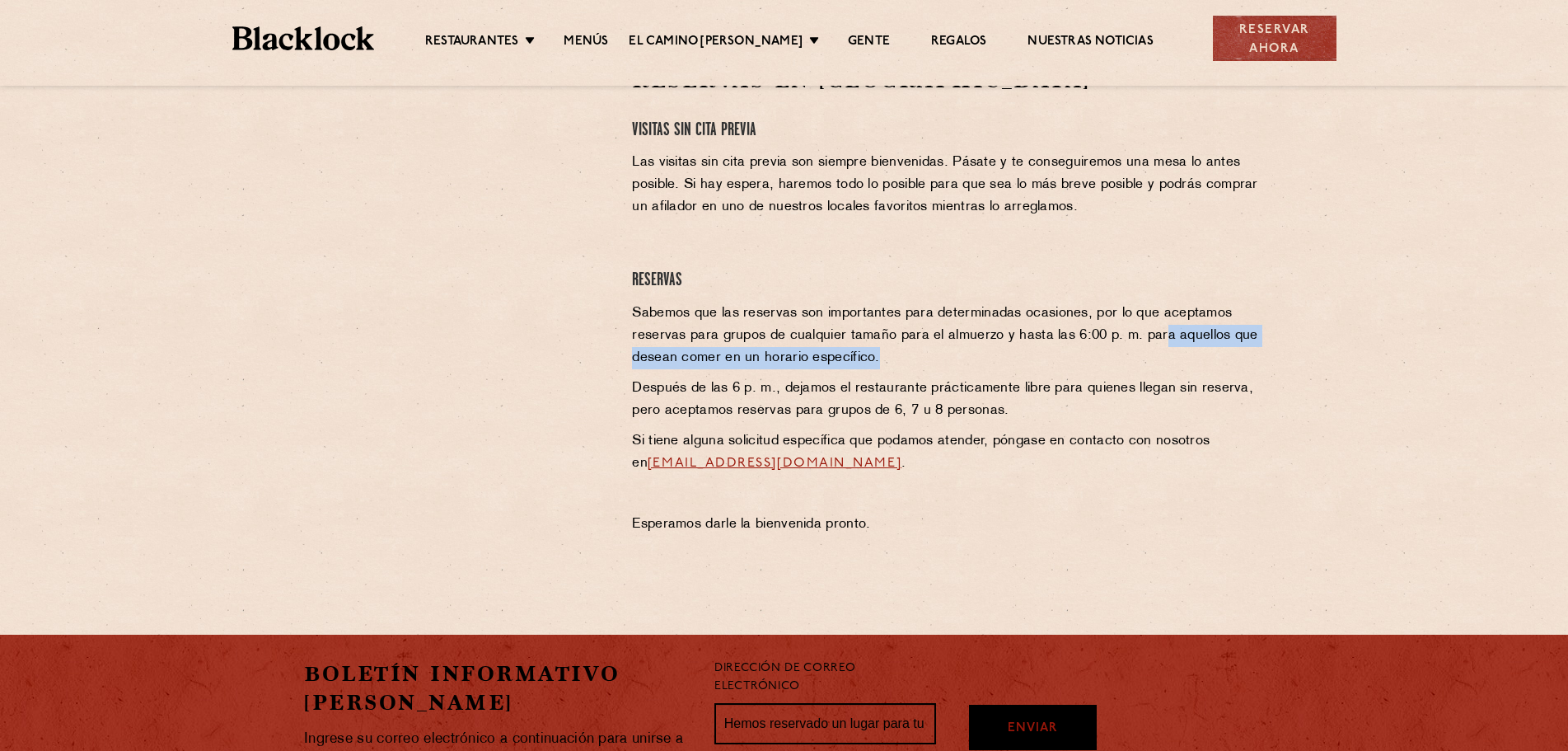
drag, startPoint x: 1184, startPoint y: 333, endPoint x: 1237, endPoint y: 341, distance: 53.6
click at [1237, 341] on p "Sabemos que las reservas son importantes para determinadas ocasiones, por lo qu…" at bounding box center [947, 336] width 632 height 67
click at [821, 352] on font "Sabemos que las reservas son importantes para determinadas ocasiones, por lo qu…" at bounding box center [944, 335] width 625 height 58
drag, startPoint x: 650, startPoint y: 389, endPoint x: 720, endPoint y: 386, distance: 70.1
click at [720, 386] on font "Después de las 6 p. m., dejamos el restaurante prácticamente libre para quienes…" at bounding box center [943, 399] width 622 height 36
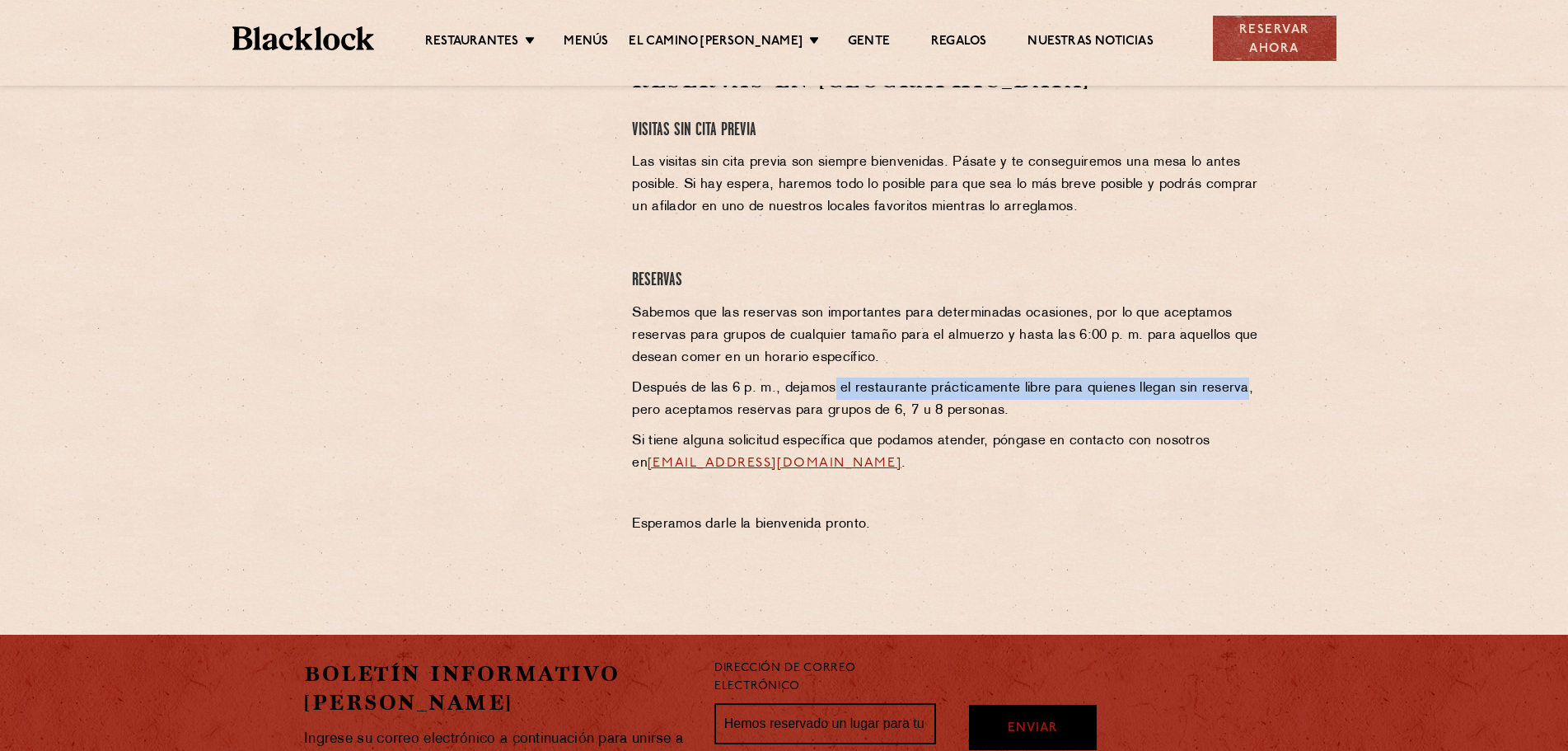
drag, startPoint x: 858, startPoint y: 392, endPoint x: 1241, endPoint y: 381, distance: 383.2
click at [1241, 381] on p "Después de las 6 p. m., dejamos el restaurante prácticamente libre para quienes…" at bounding box center [947, 400] width 632 height 45
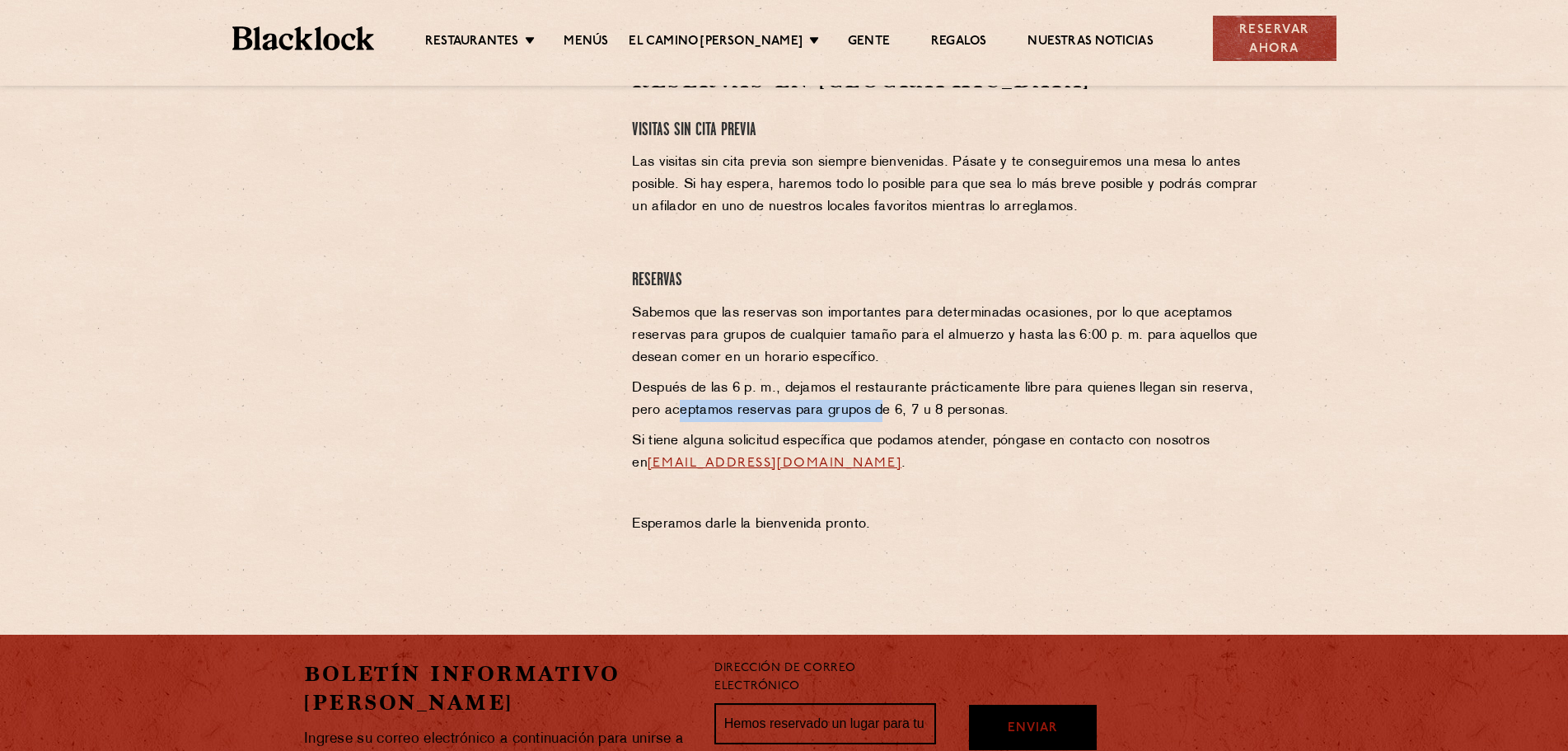
drag, startPoint x: 681, startPoint y: 408, endPoint x: 918, endPoint y: 372, distance: 239.7
click at [880, 408] on font "Después de las 6 p. m., dejamos el restaurante prácticamente libre para quienes…" at bounding box center [943, 399] width 622 height 36
drag, startPoint x: 990, startPoint y: 325, endPoint x: 1076, endPoint y: 331, distance: 86.2
click at [1076, 331] on font "Sabemos que las reservas son importantes para determinadas ocasiones, por lo qu…" at bounding box center [944, 335] width 625 height 58
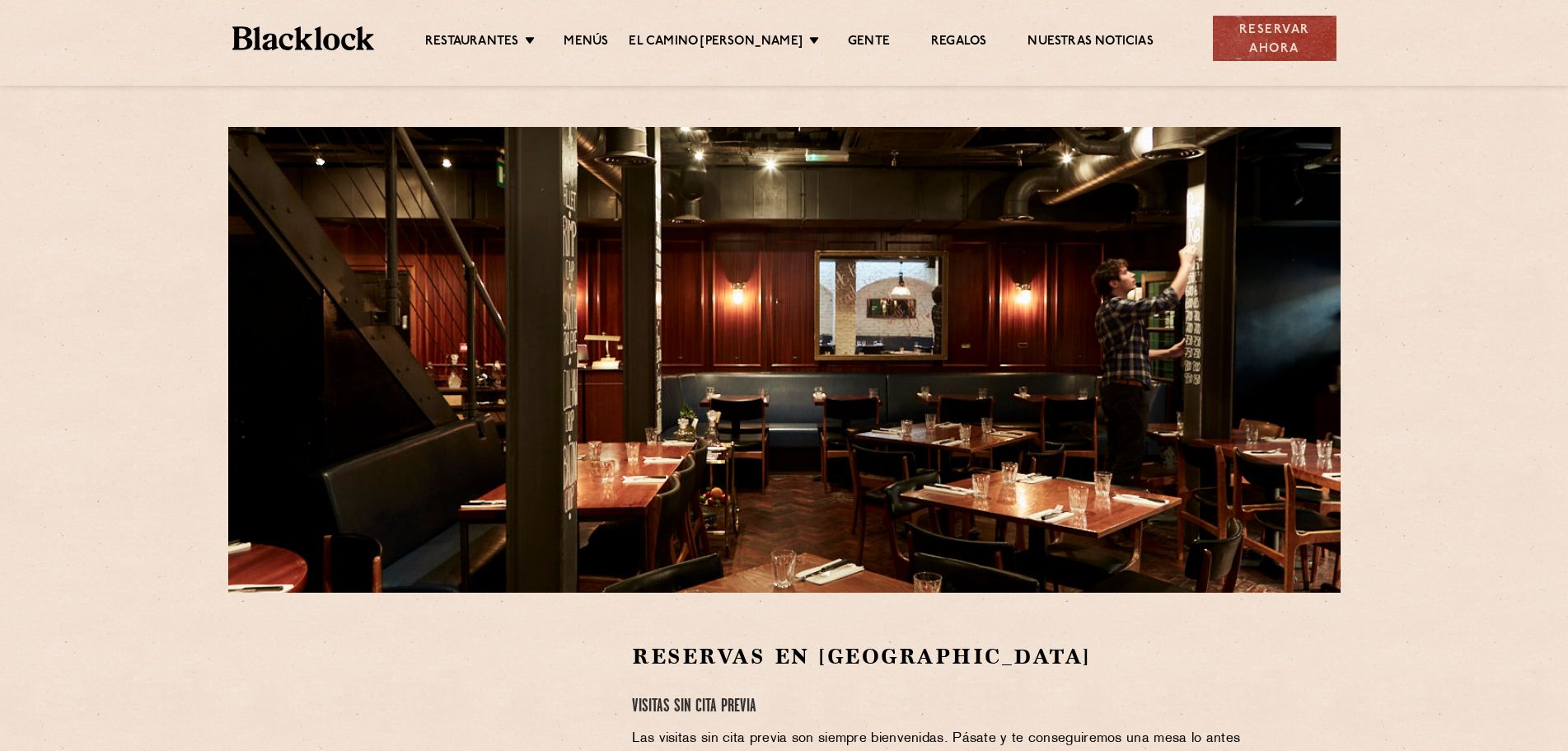
scroll to position [0, 0]
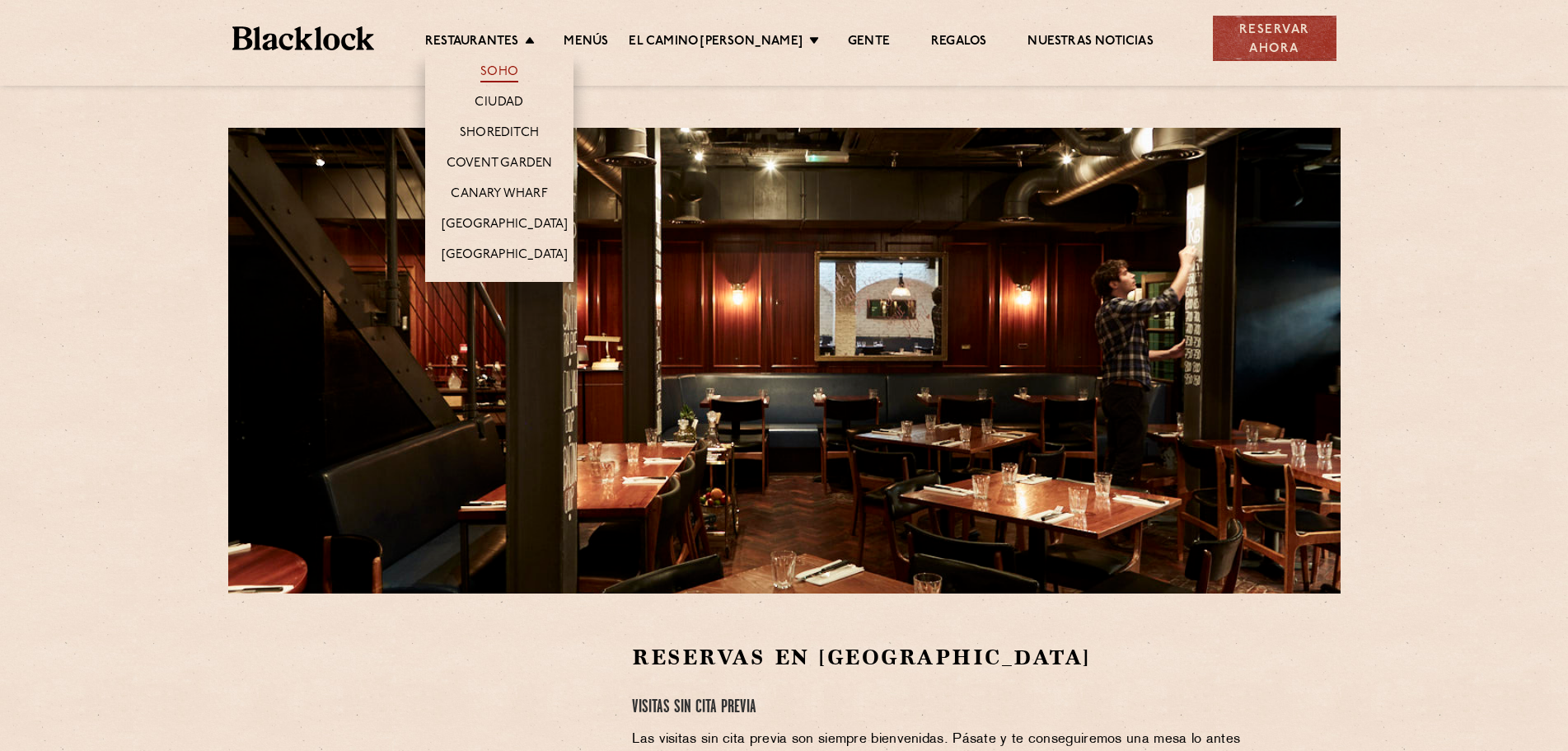
click at [491, 64] on link "Soho" at bounding box center [498, 73] width 37 height 18
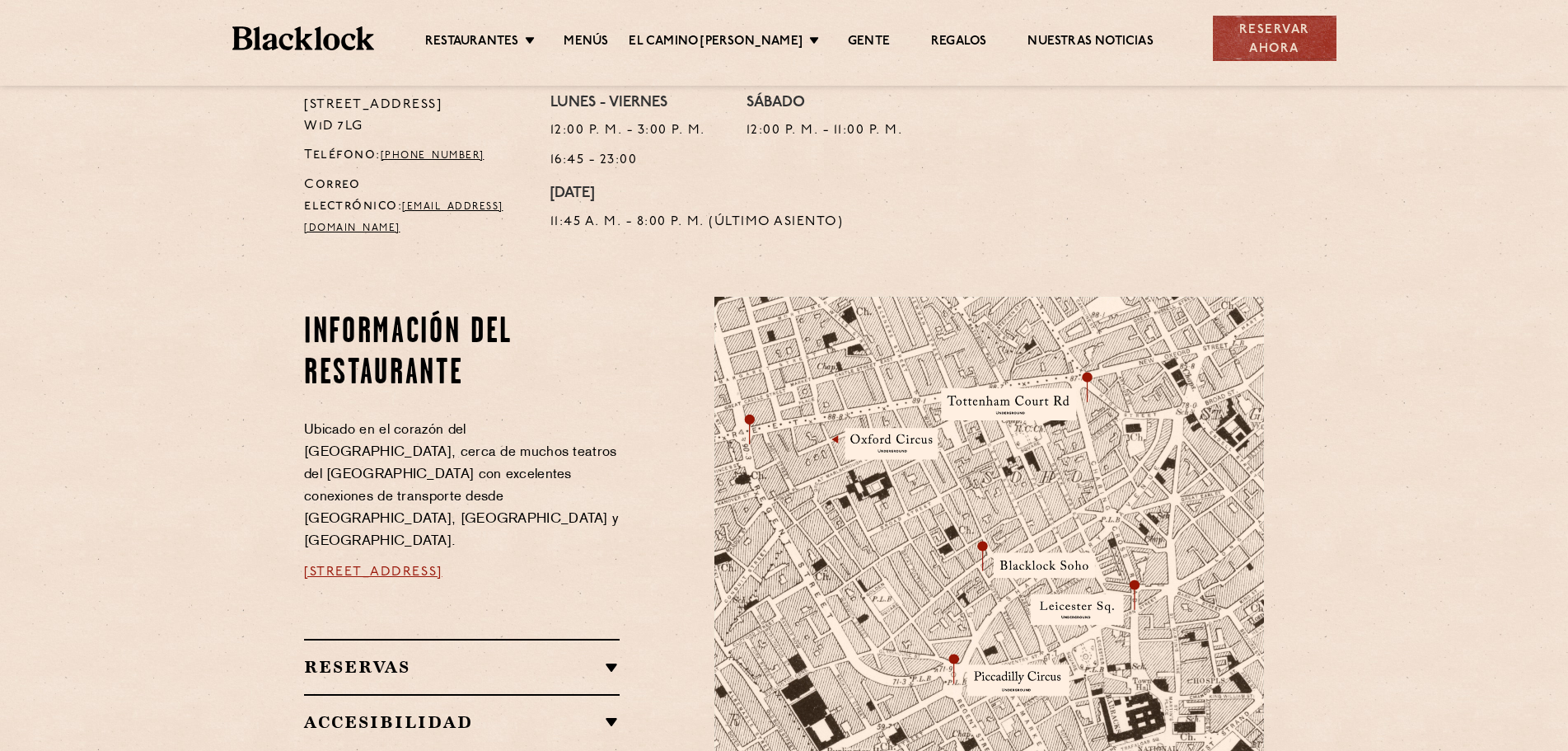
scroll to position [742, 0]
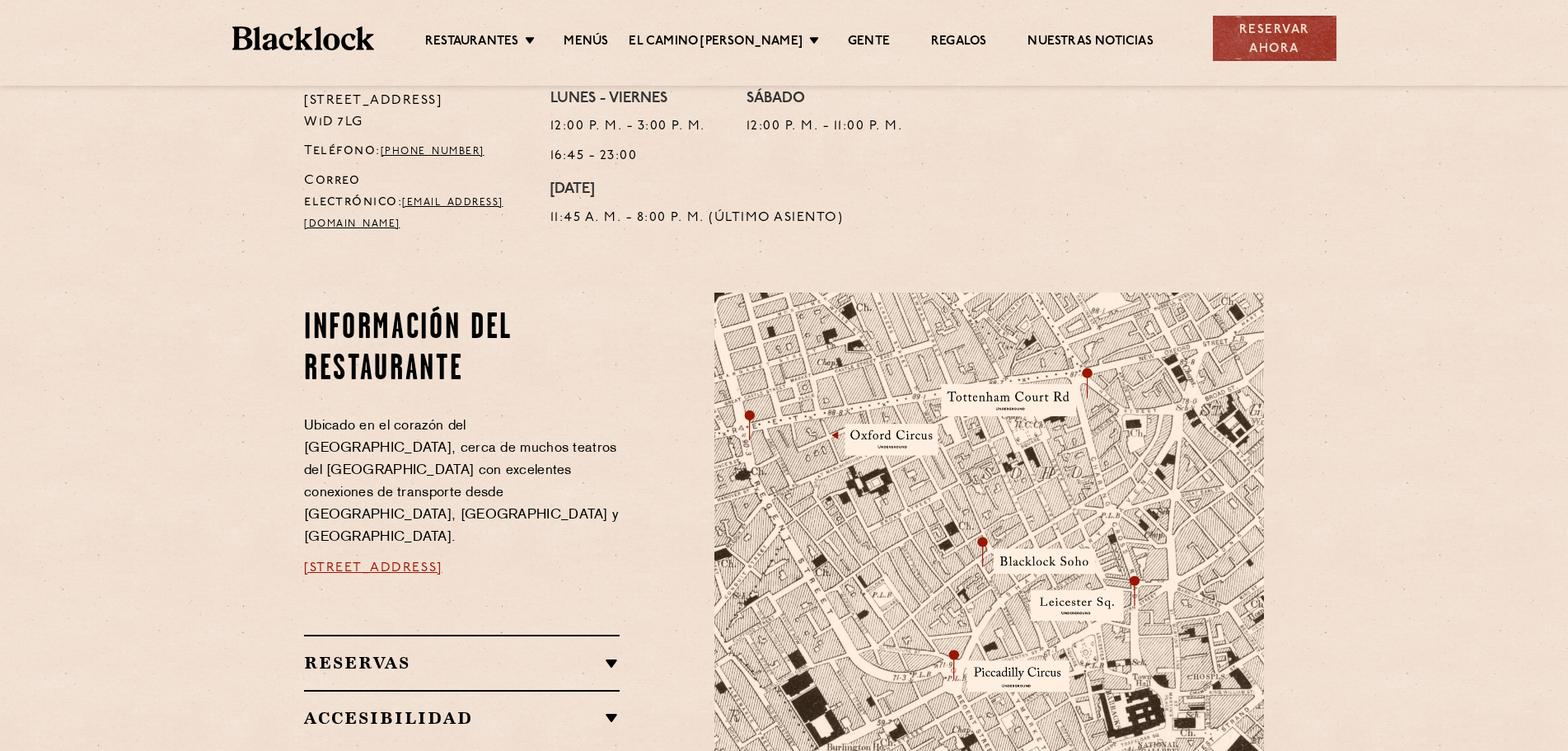
drag, startPoint x: 307, startPoint y: 523, endPoint x: 607, endPoint y: 527, distance: 300.0
click at [607, 527] on div "Información del restaurante Ubicado en el corazón del [GEOGRAPHIC_DATA], cerca …" at bounding box center [496, 582] width 411 height 579
copy font "24 Great Windmill Street, Soho, W1D 7LG"
click at [571, 653] on h2 "Reservas" at bounding box center [462, 663] width 315 height 20
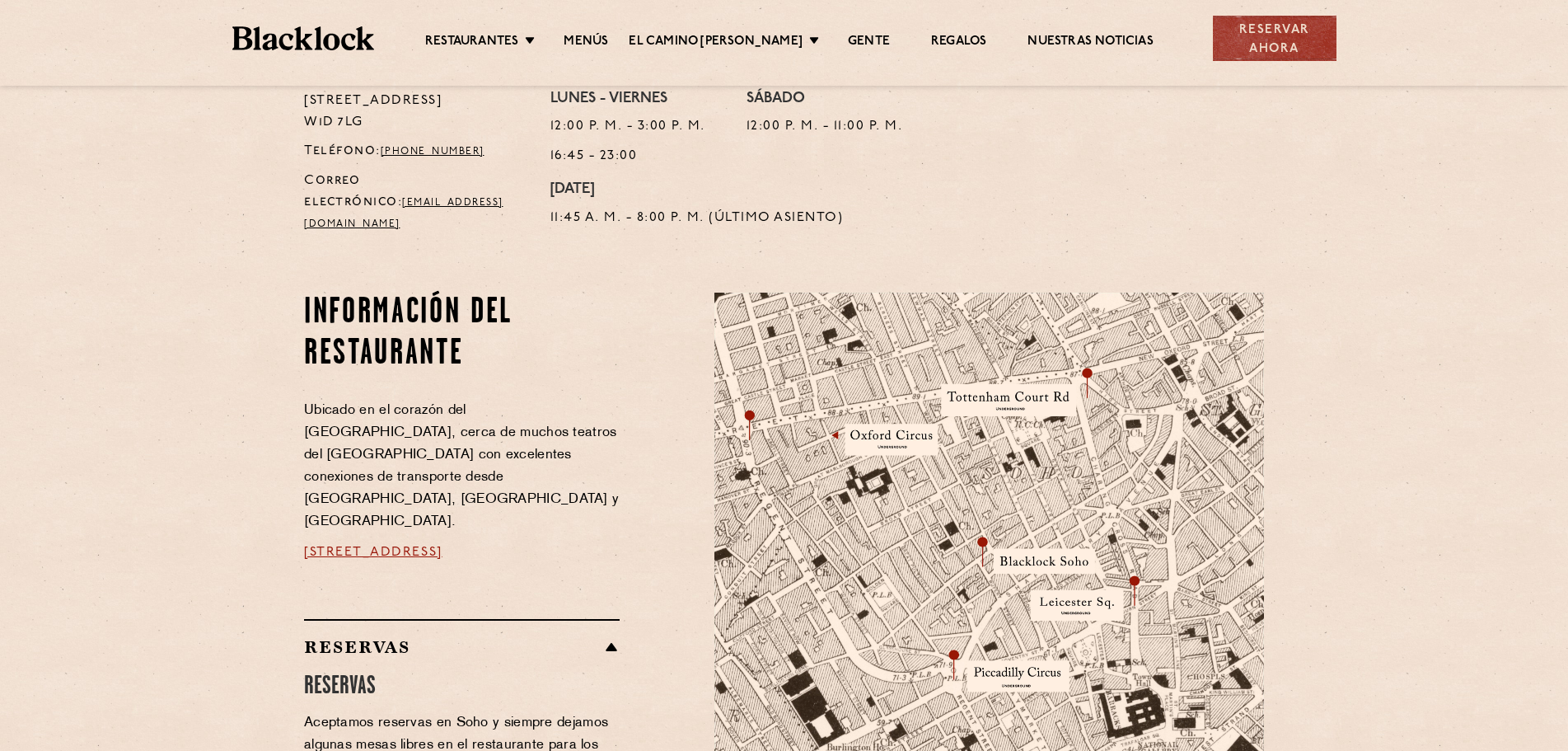
scroll to position [824, 0]
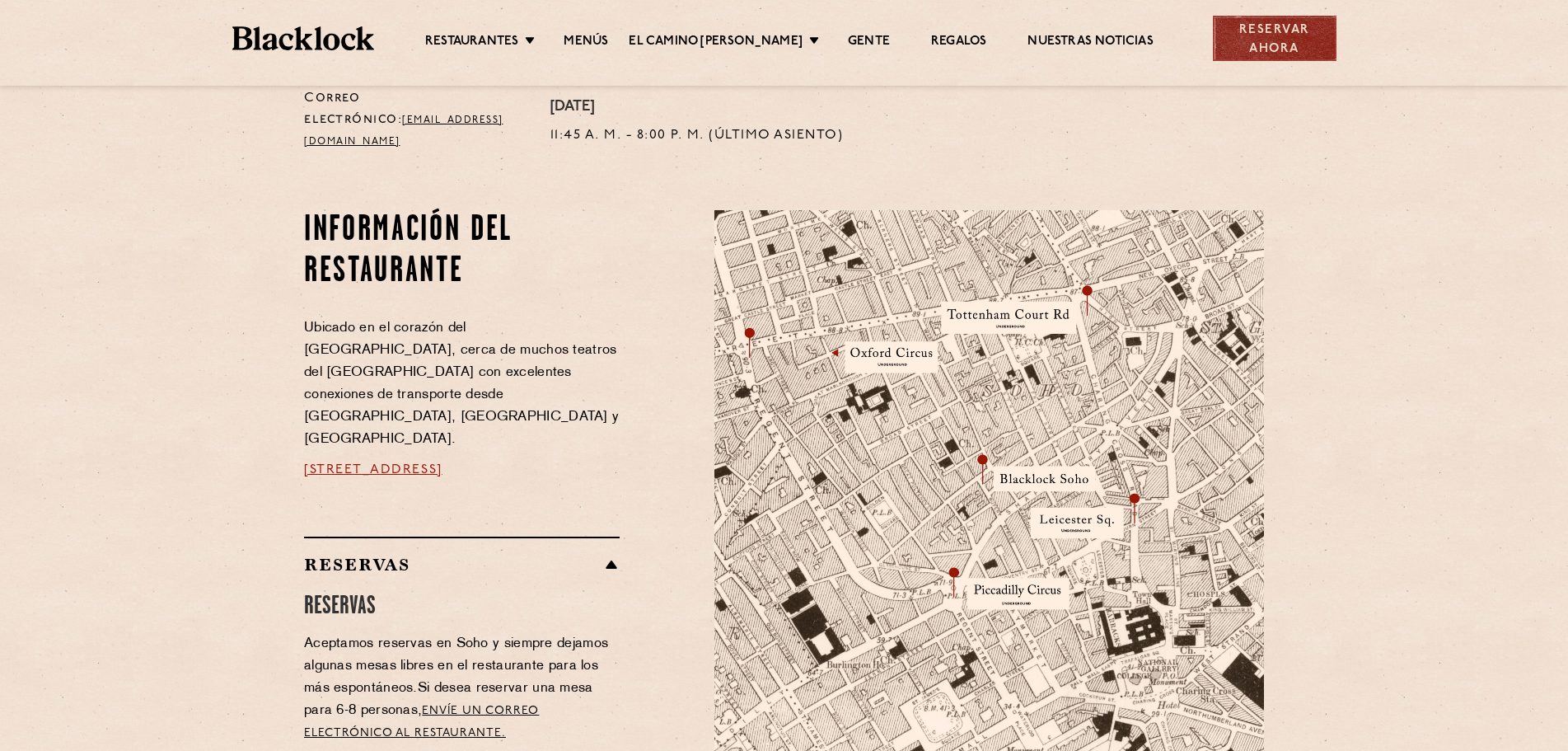
click at [1258, 48] on font "Reservar ahora" at bounding box center [1275, 39] width 71 height 31
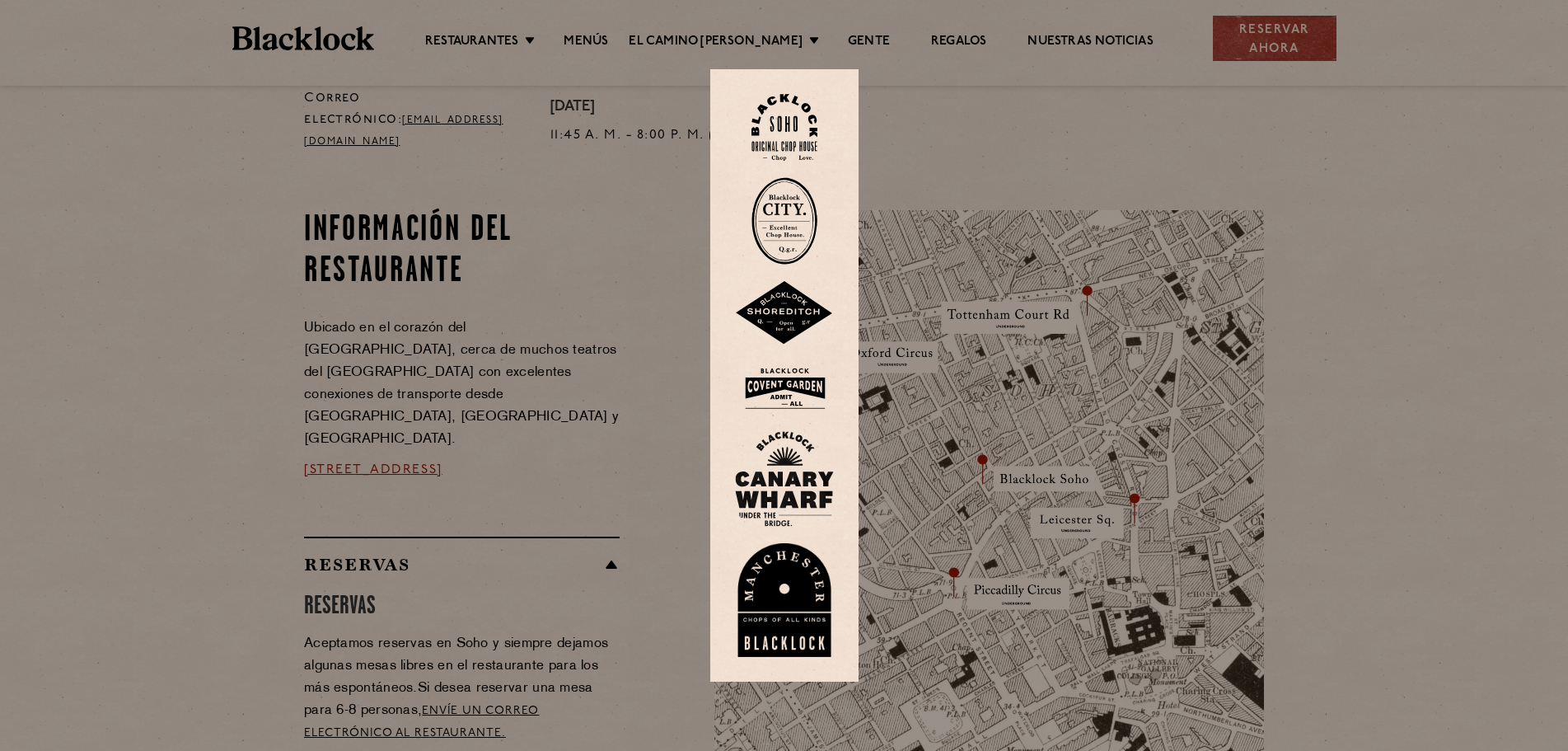
click at [792, 121] on img at bounding box center [784, 127] width 66 height 67
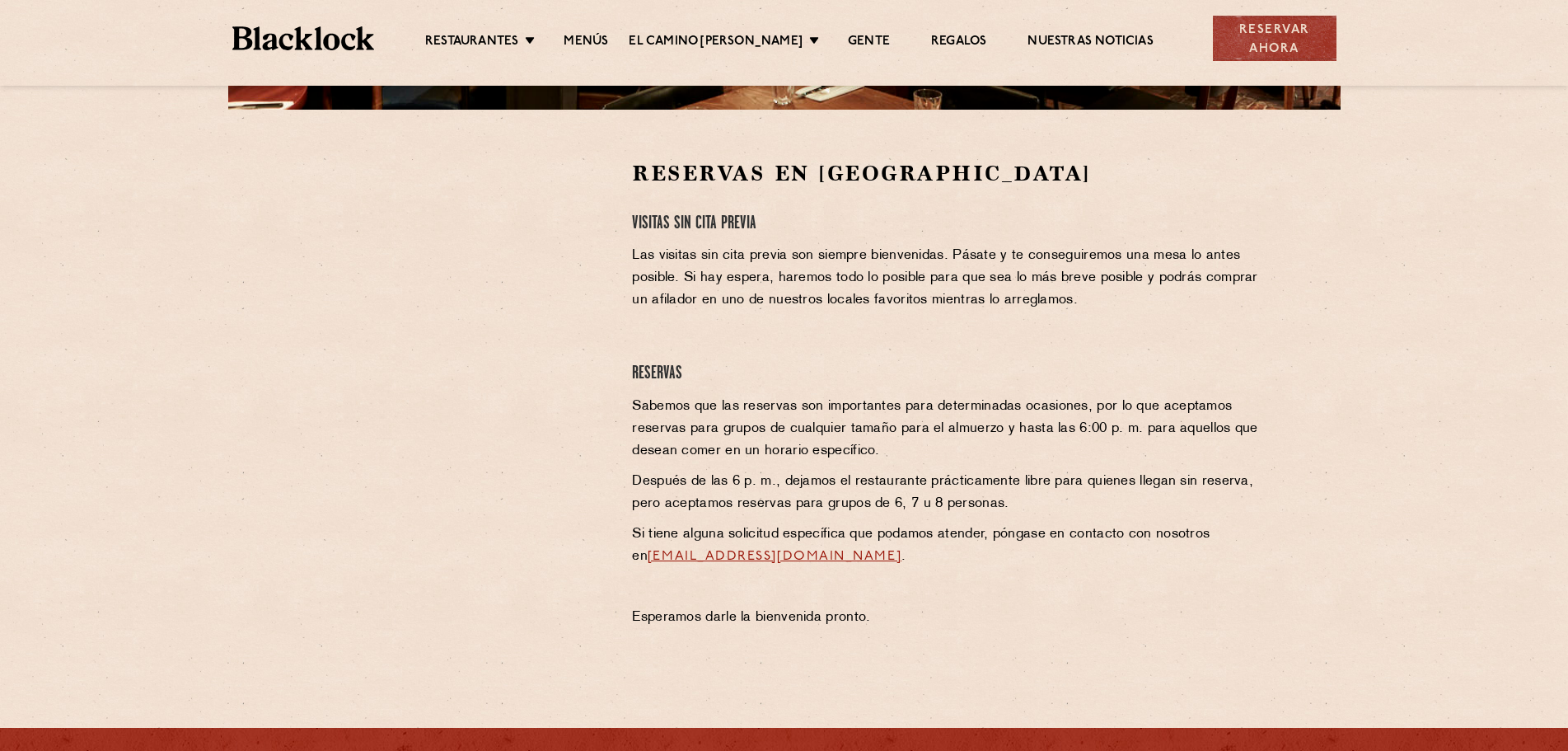
scroll to position [495, 0]
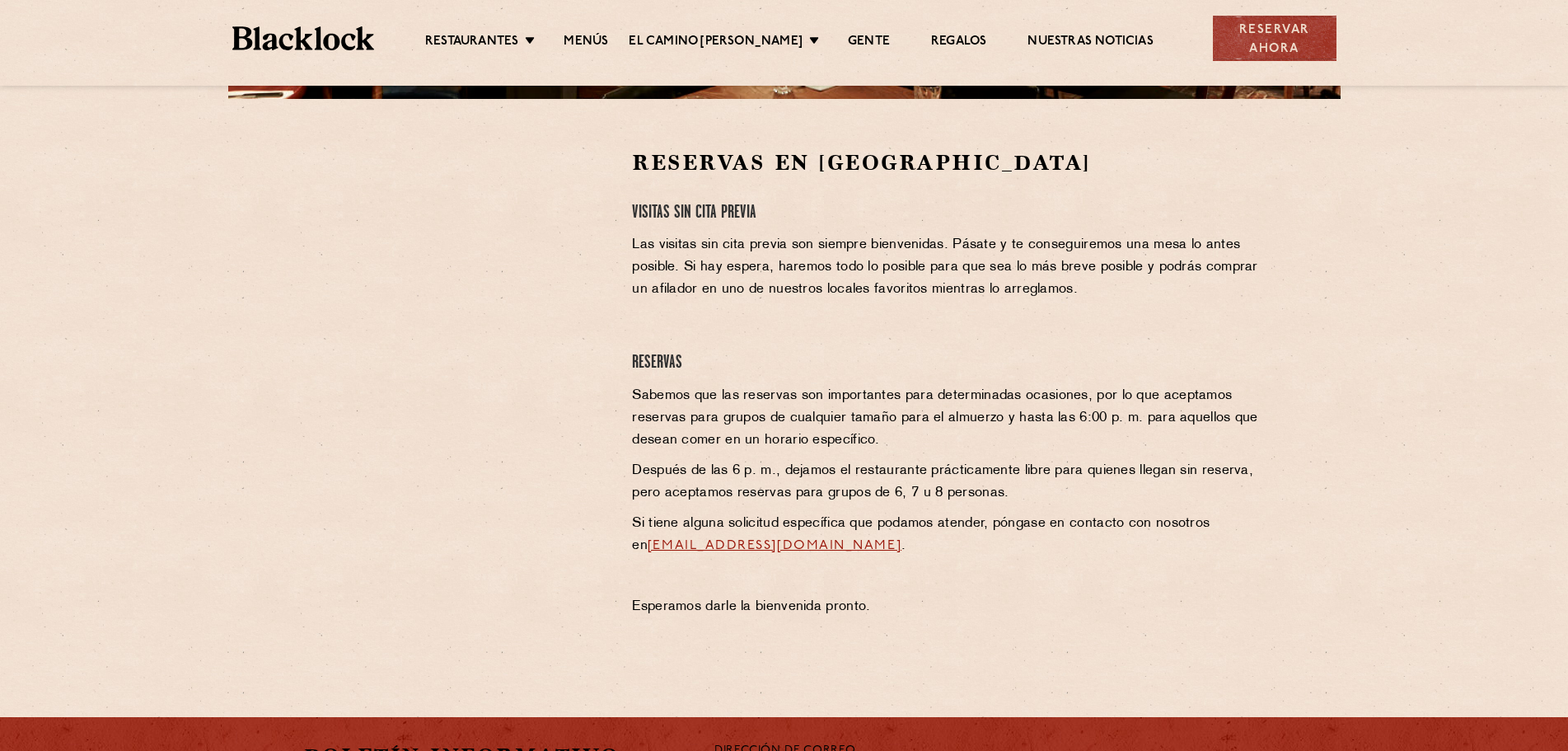
click at [615, 203] on div at bounding box center [455, 387] width 328 height 478
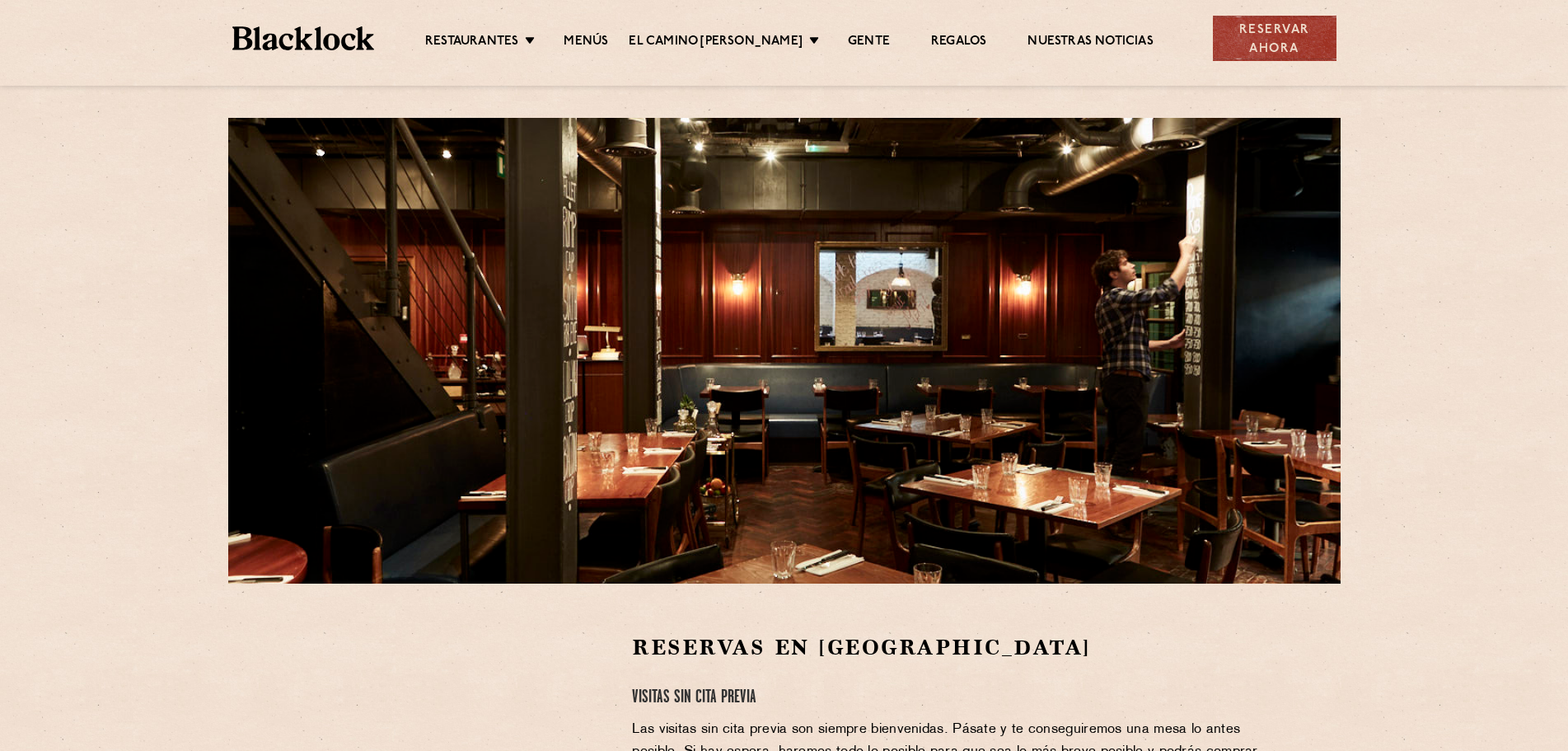
scroll to position [0, 0]
